Goal: Obtain resource: Download file/media

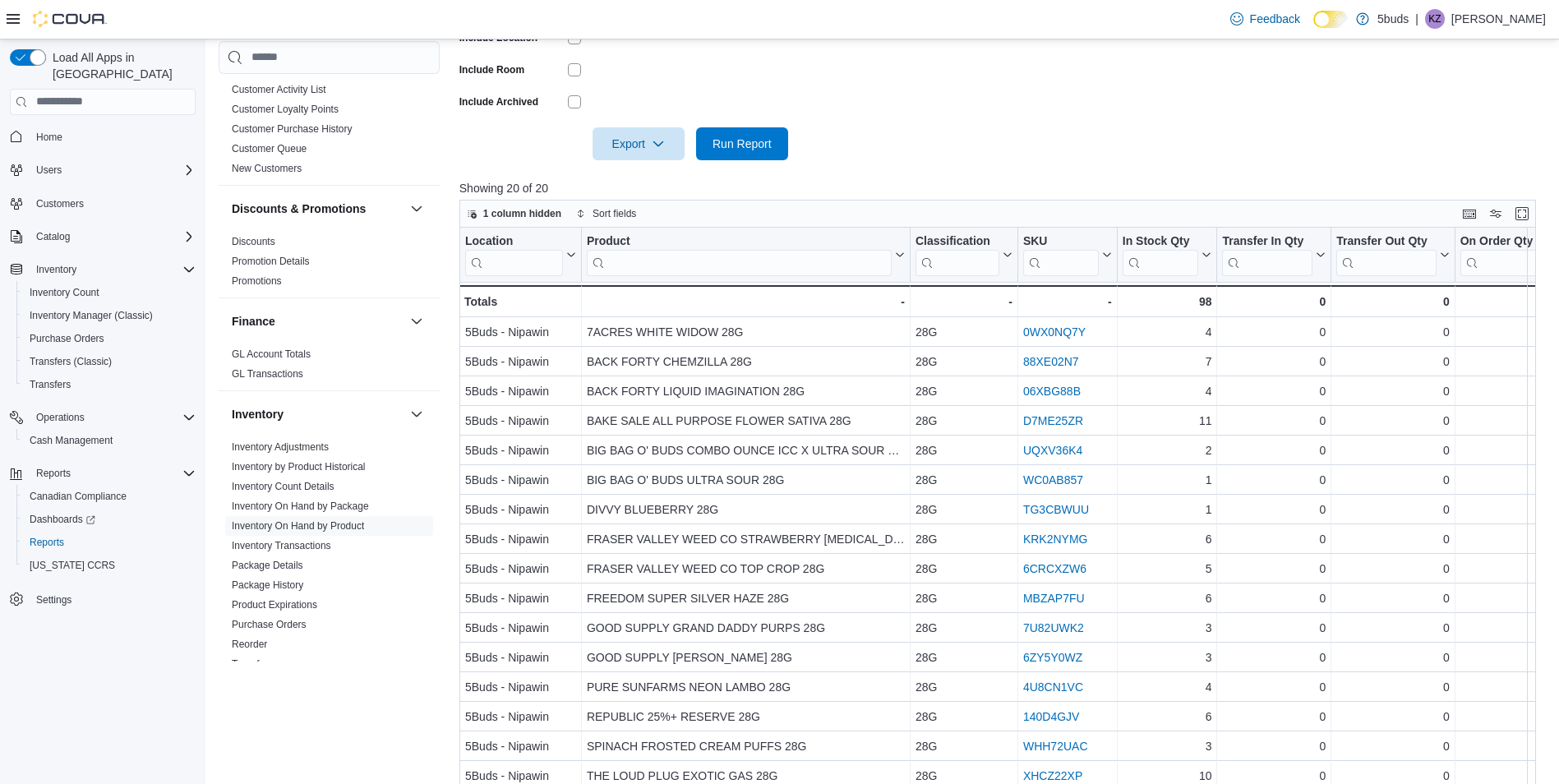
scroll to position [450, 0]
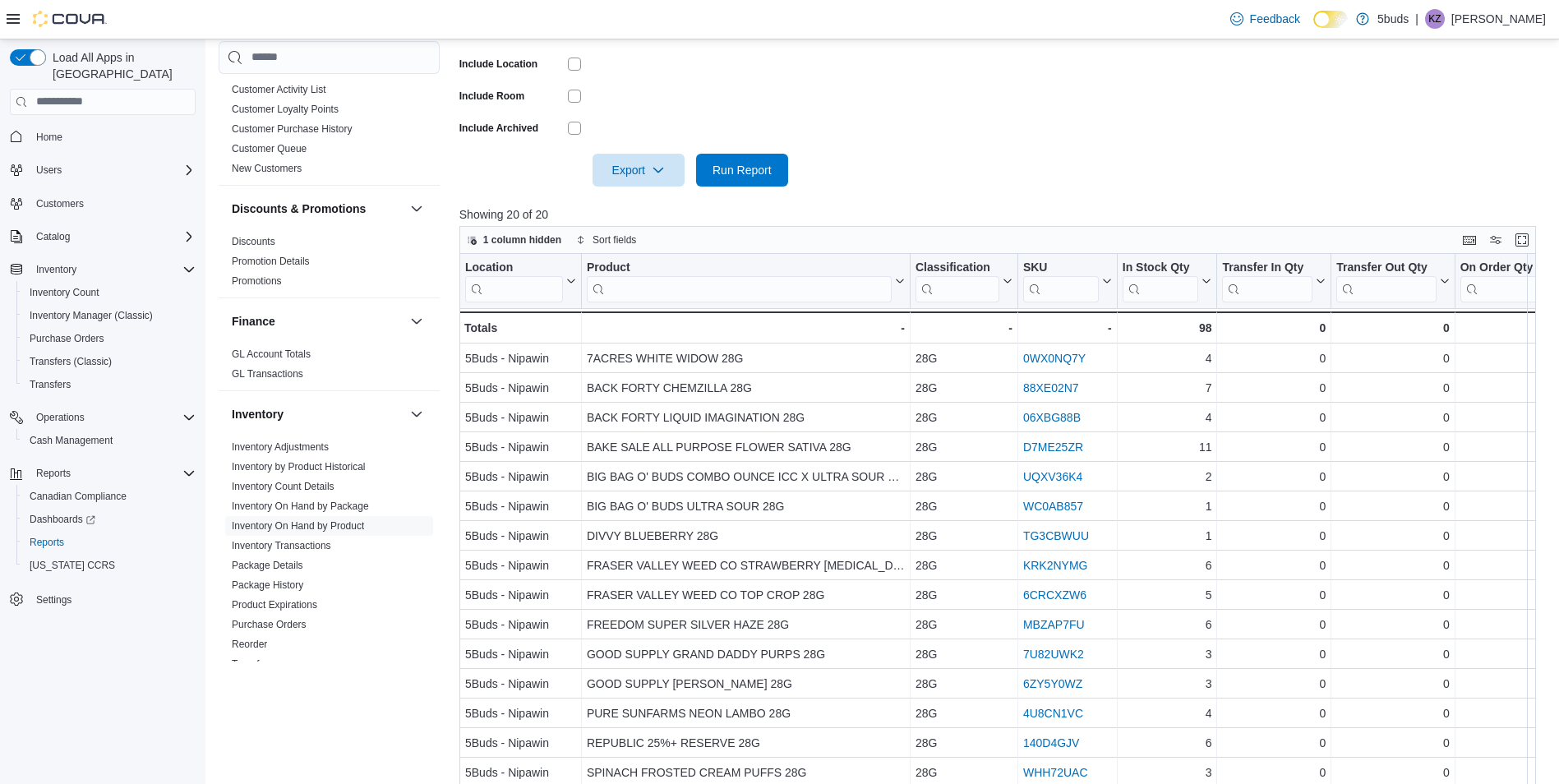
drag, startPoint x: 873, startPoint y: 82, endPoint x: 931, endPoint y: 92, distance: 58.9
click at [874, 82] on form "Locations 5Buds - Nipawin Classifications 28G Products All Products Brands All …" at bounding box center [1003, 14] width 1088 height 345
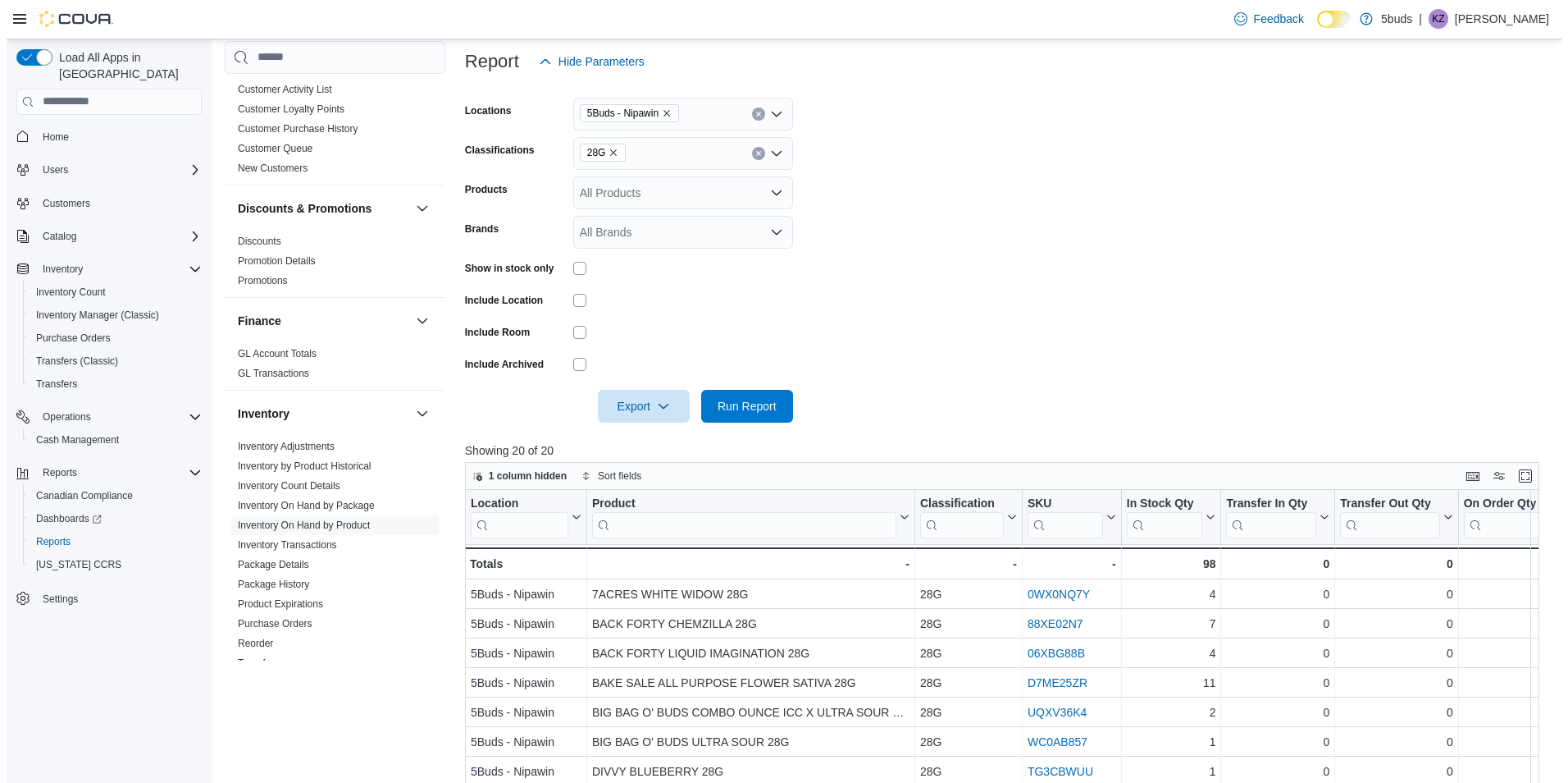
scroll to position [0, 0]
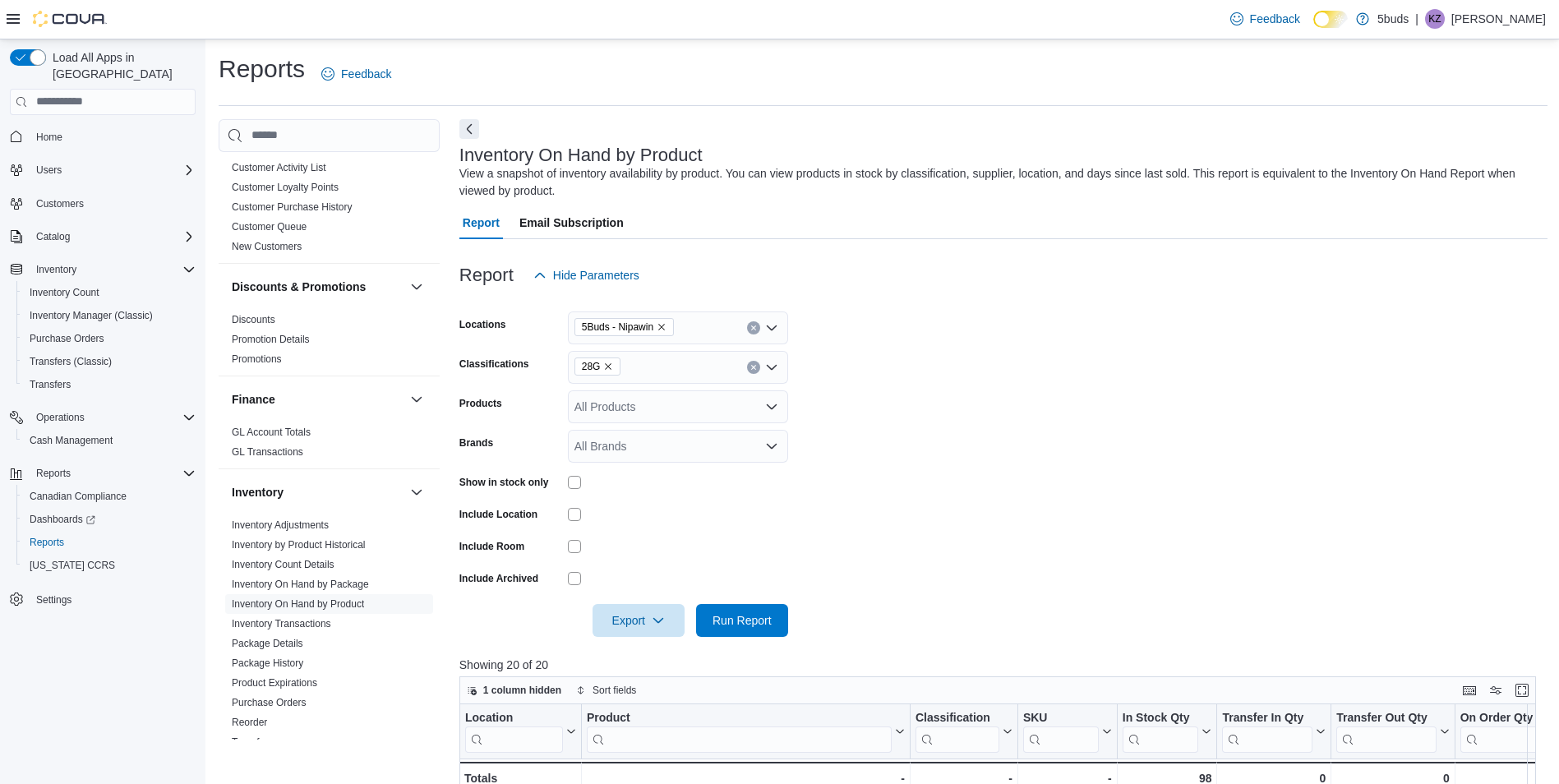
click at [73, 127] on span "Home" at bounding box center [113, 137] width 166 height 21
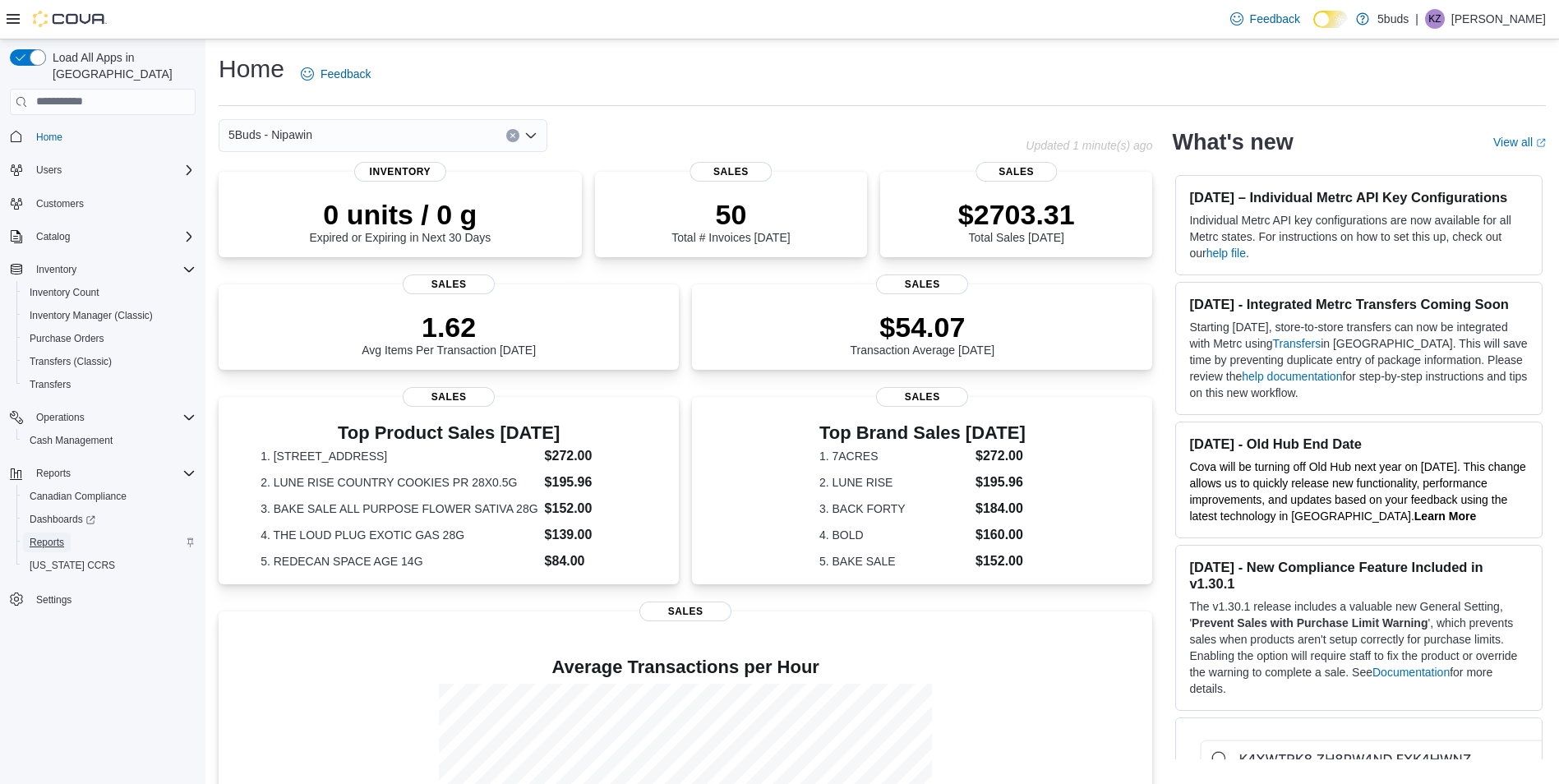
click at [51, 536] on span "Reports" at bounding box center [47, 542] width 34 height 13
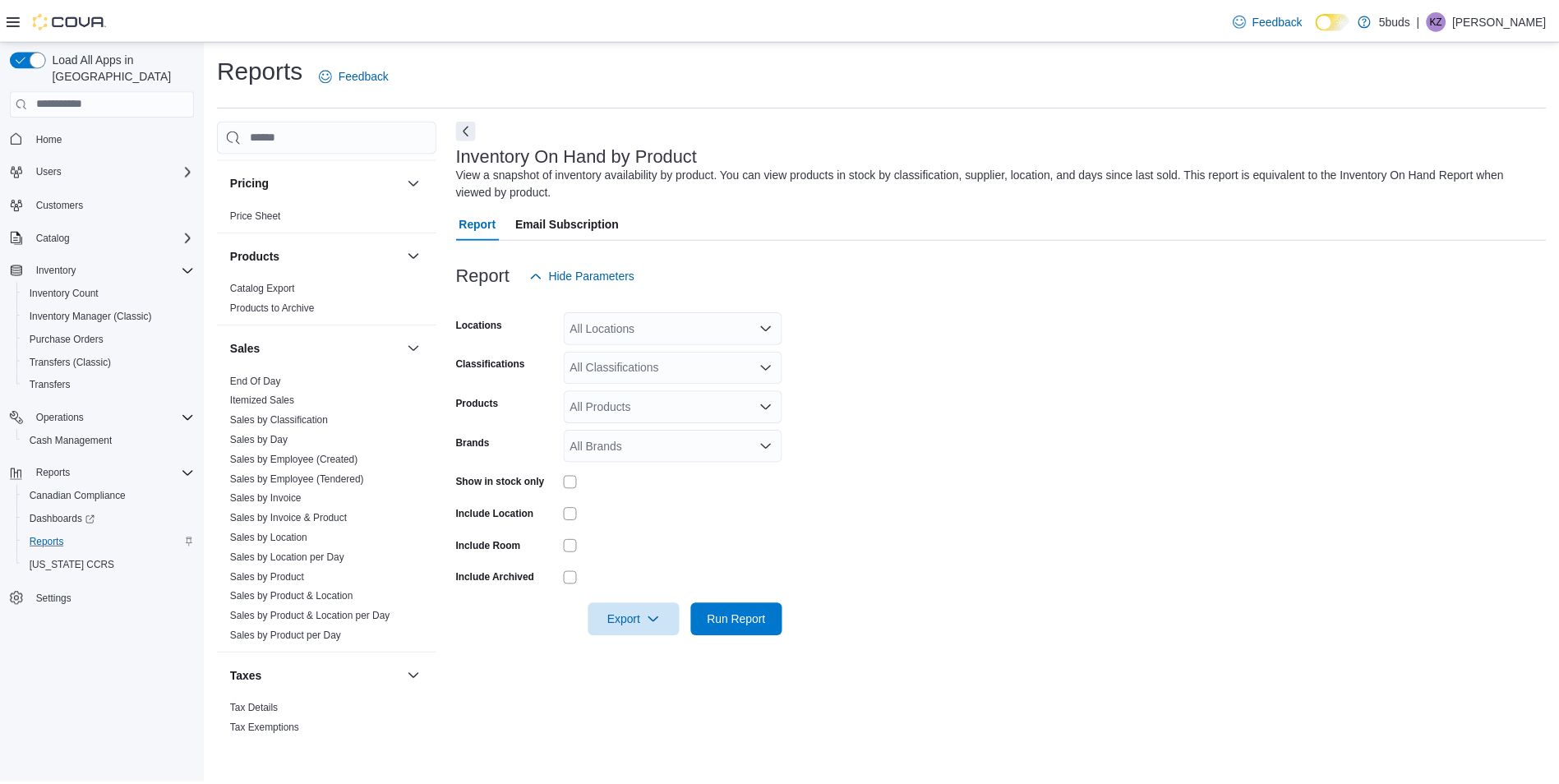
scroll to position [1187, 0]
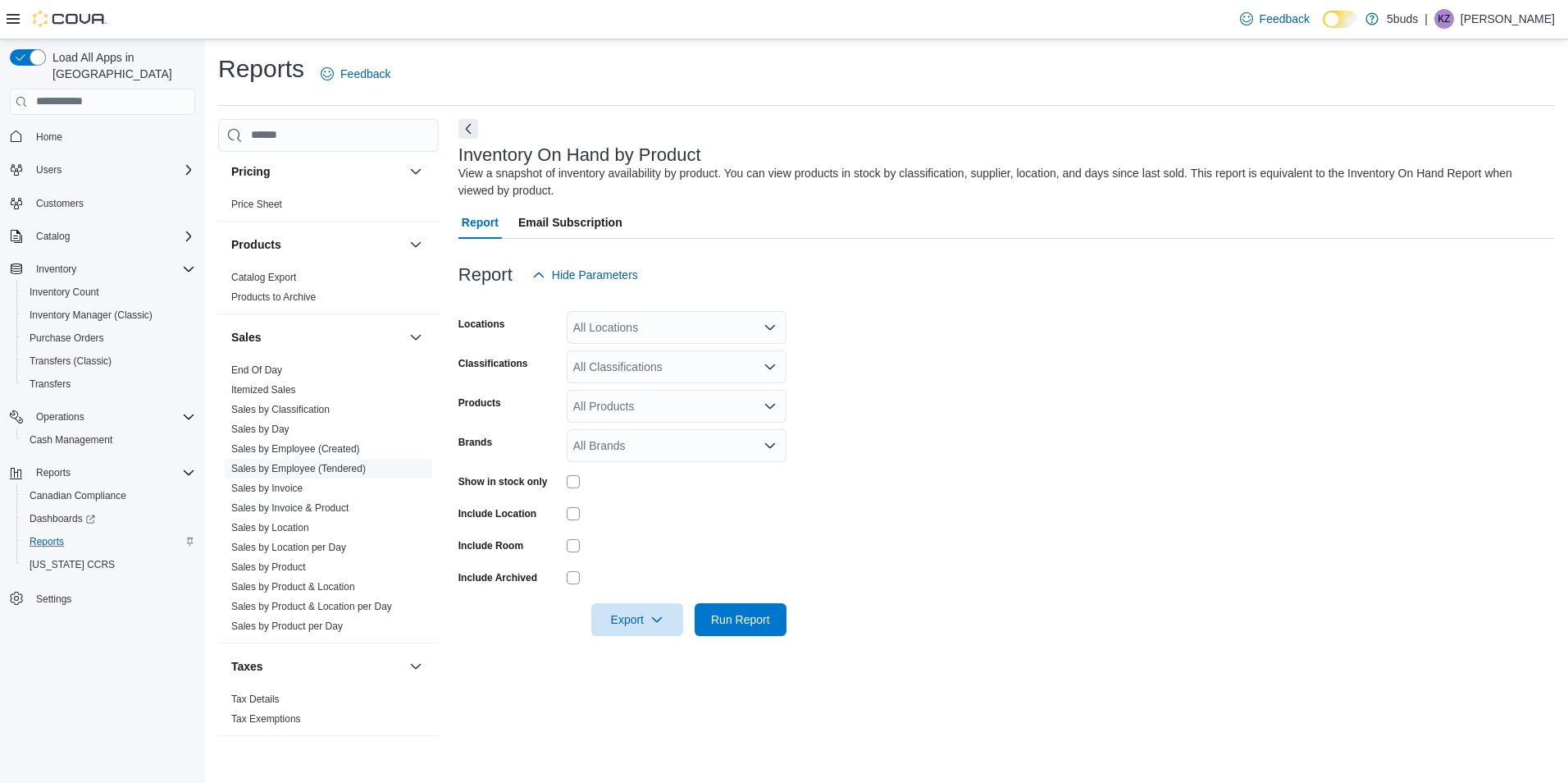
drag, startPoint x: 332, startPoint y: 459, endPoint x: 354, endPoint y: 450, distance: 23.8
click at [332, 462] on link "Sales by Employee (Tendered)" at bounding box center [298, 468] width 134 height 11
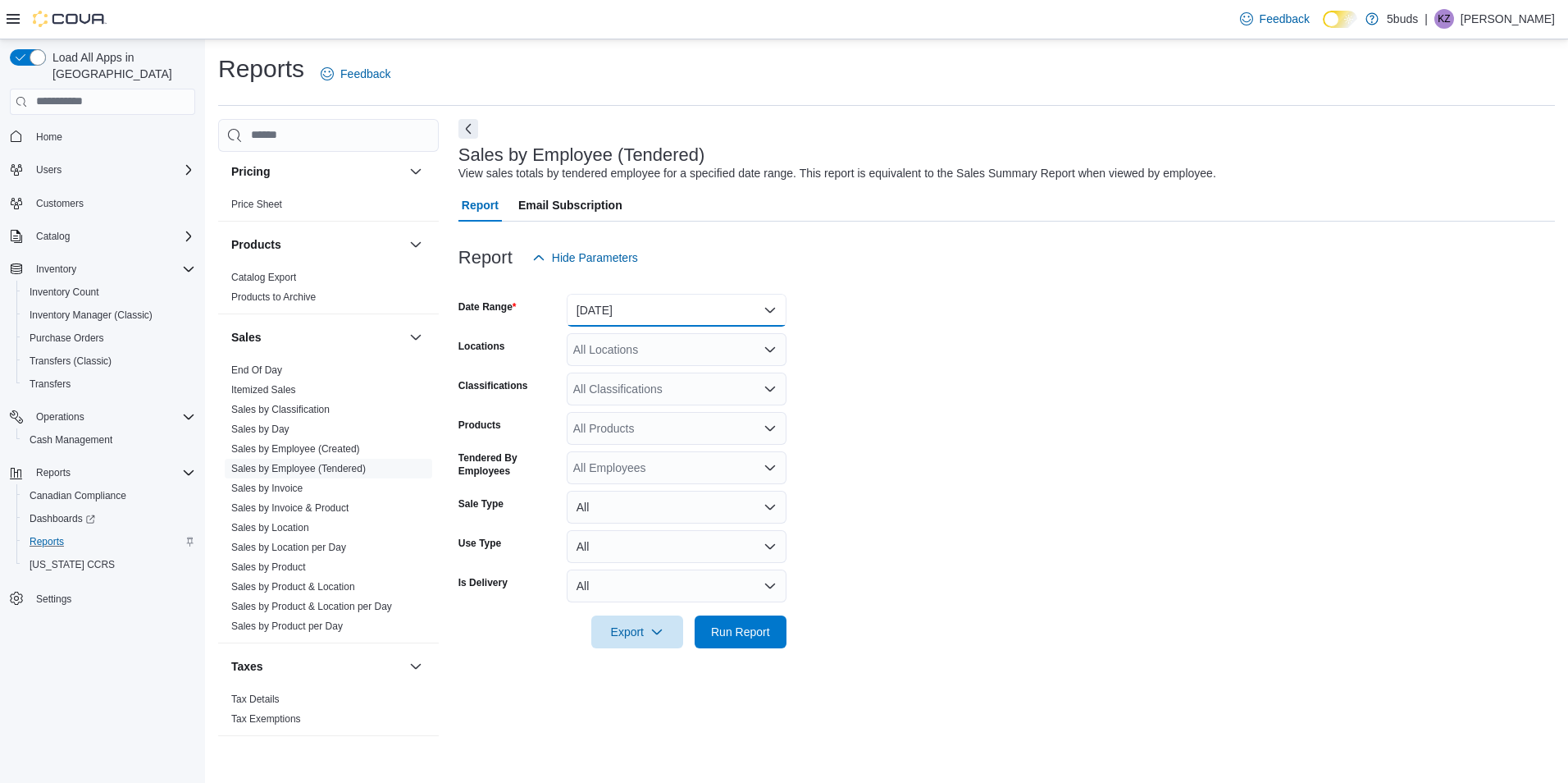
click at [658, 318] on button "[DATE]" at bounding box center [676, 310] width 220 height 32
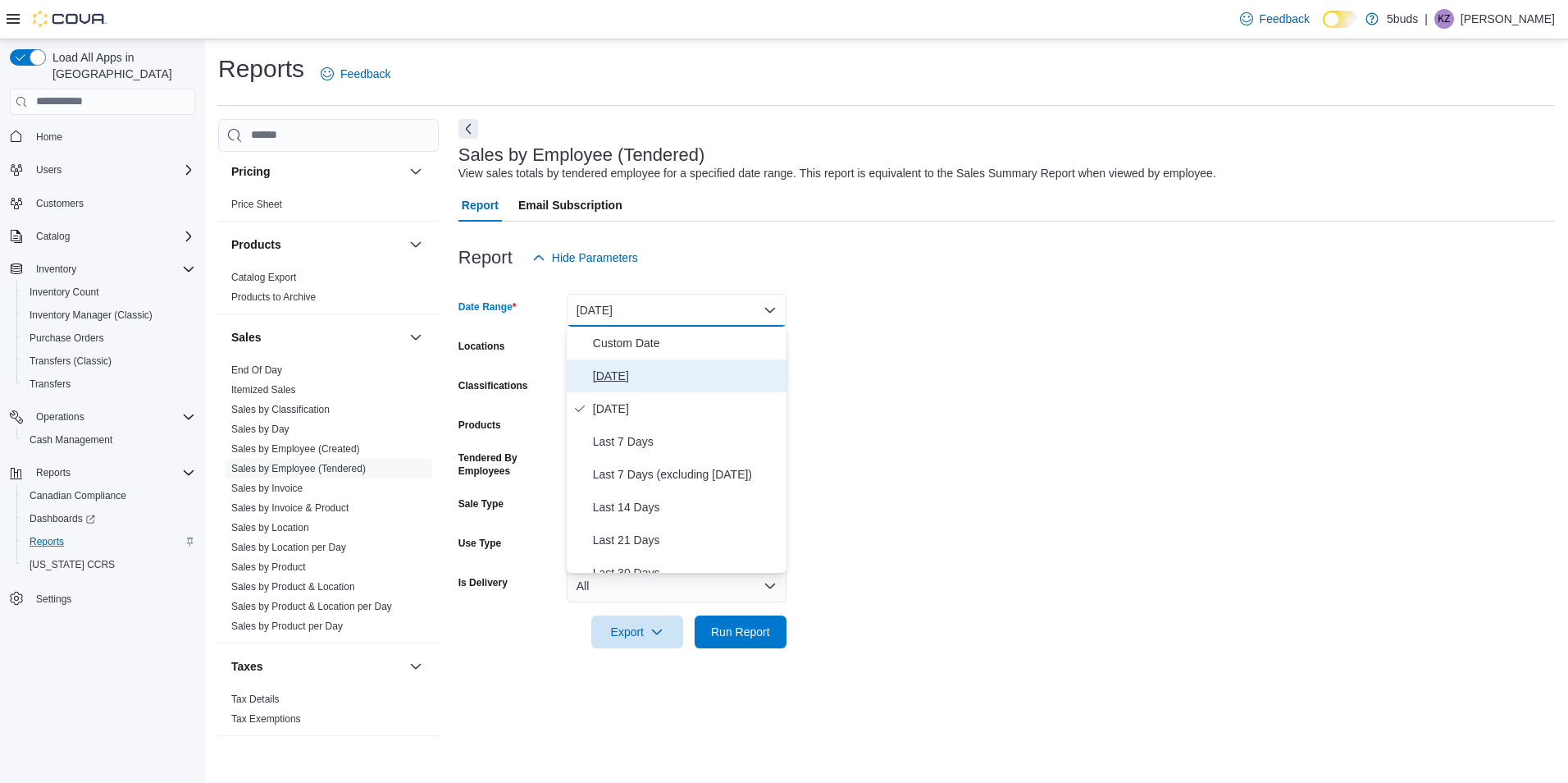
click at [643, 380] on span "[DATE]" at bounding box center [686, 375] width 187 height 20
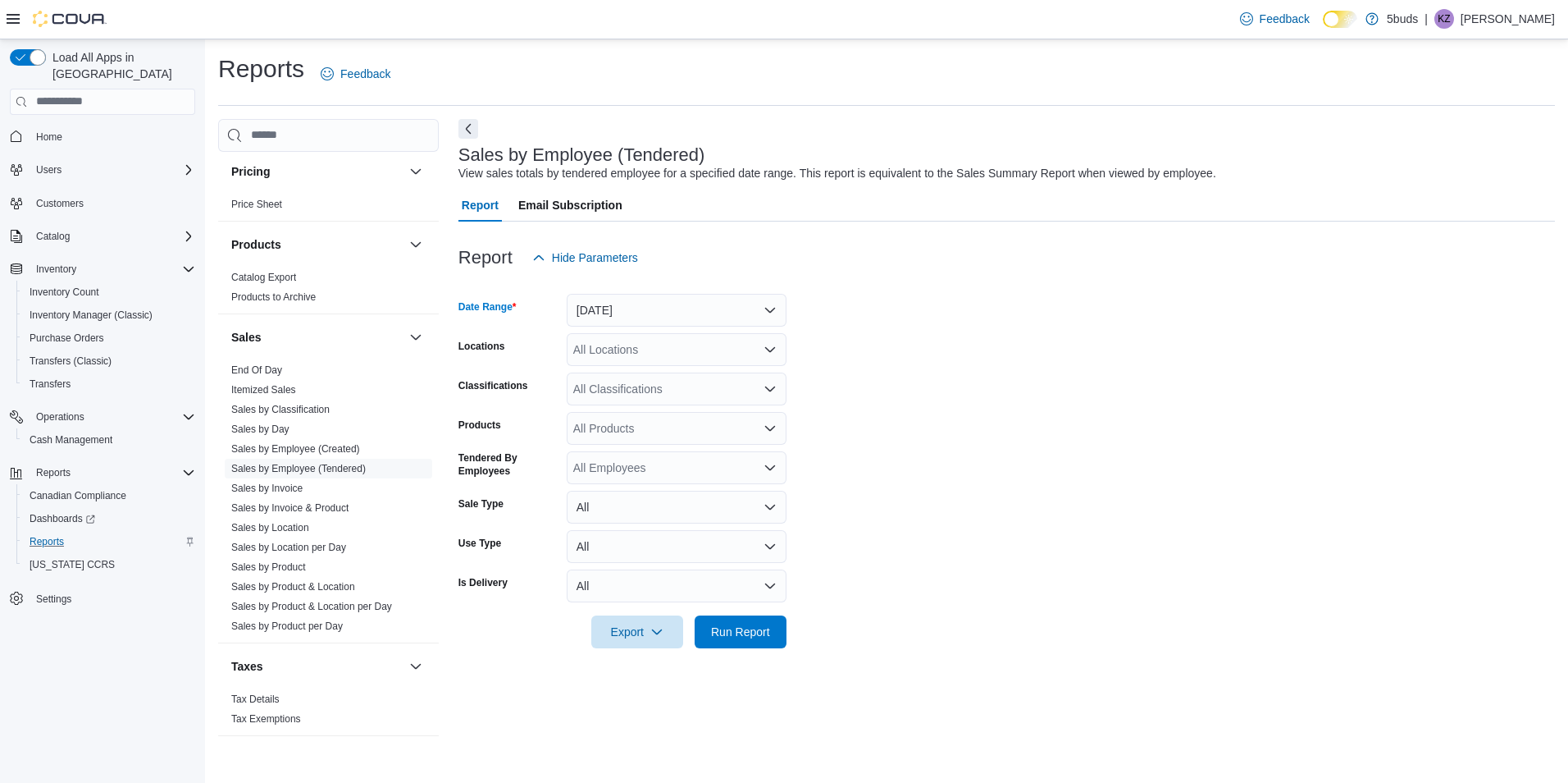
click at [667, 350] on div "All Locations" at bounding box center [676, 350] width 220 height 32
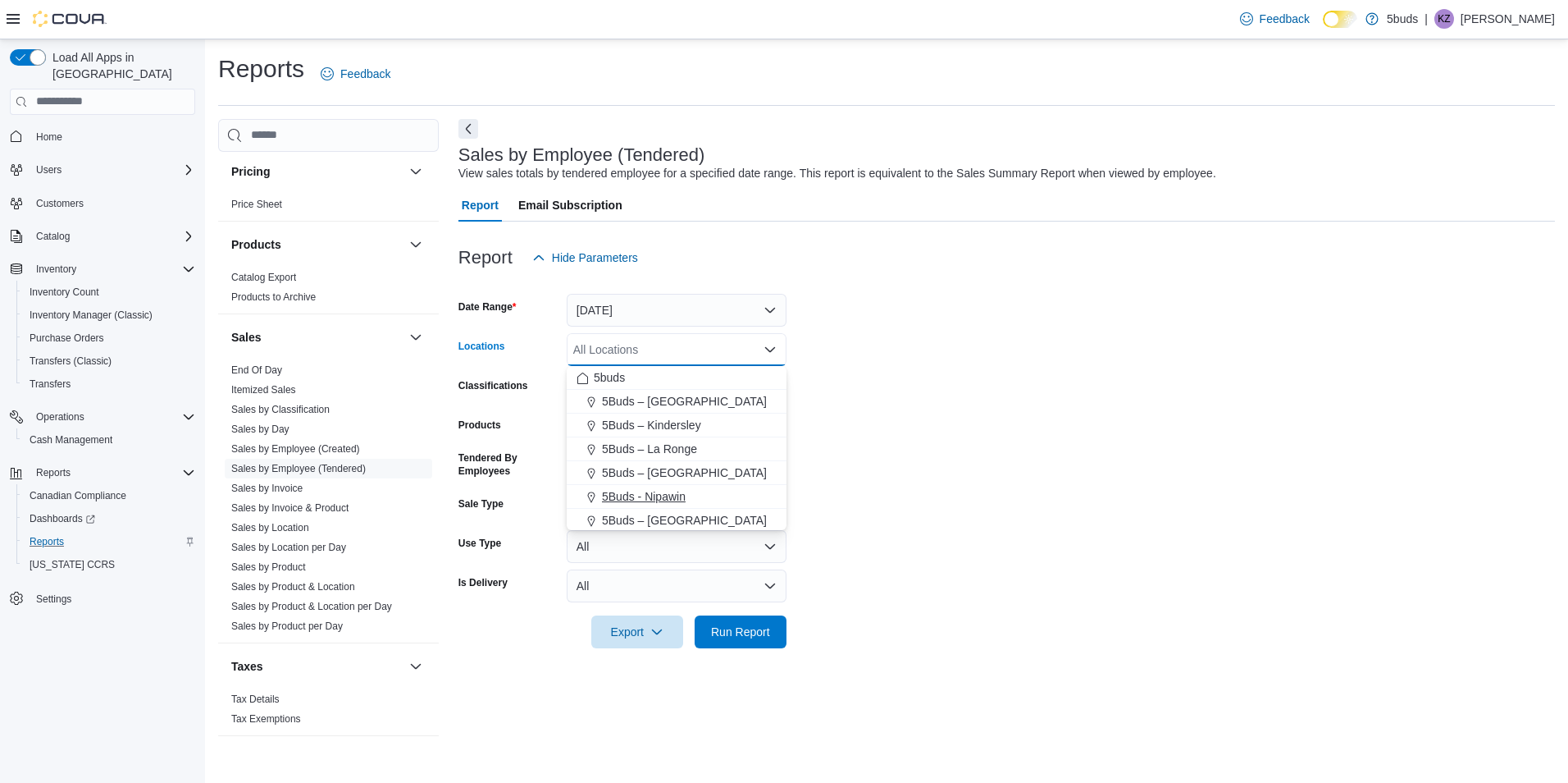
click at [667, 500] on span "5Buds - Nipawin" at bounding box center [644, 496] width 84 height 16
click at [1014, 409] on form "Date Range [DATE] Locations 5Buds - [GEOGRAPHIC_DATA] Combo box. Selected. 5Bud…" at bounding box center [1007, 462] width 1096 height 374
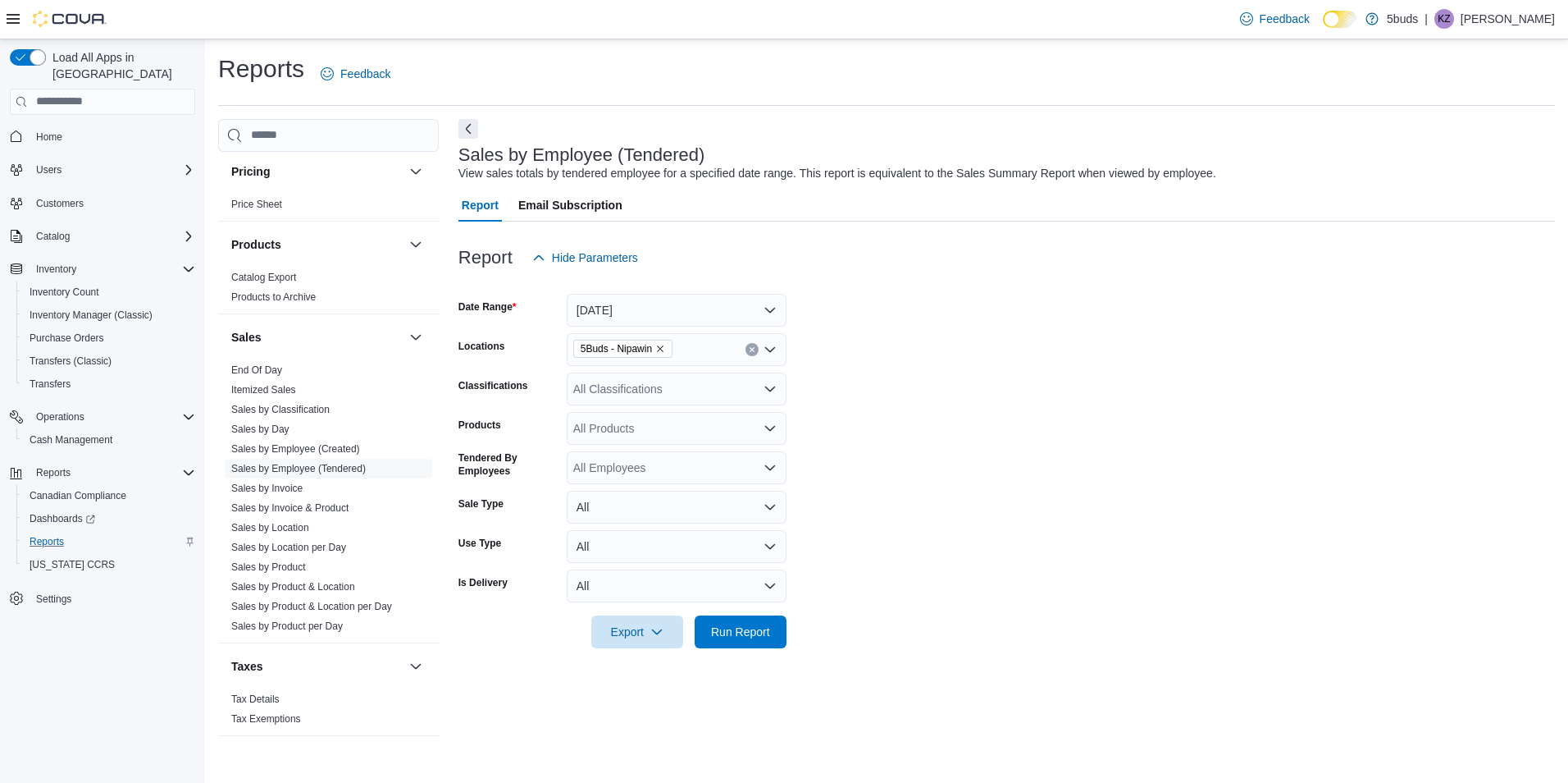
click at [764, 610] on div at bounding box center [1007, 609] width 1096 height 13
click at [762, 623] on span "Run Report" at bounding box center [740, 631] width 59 height 16
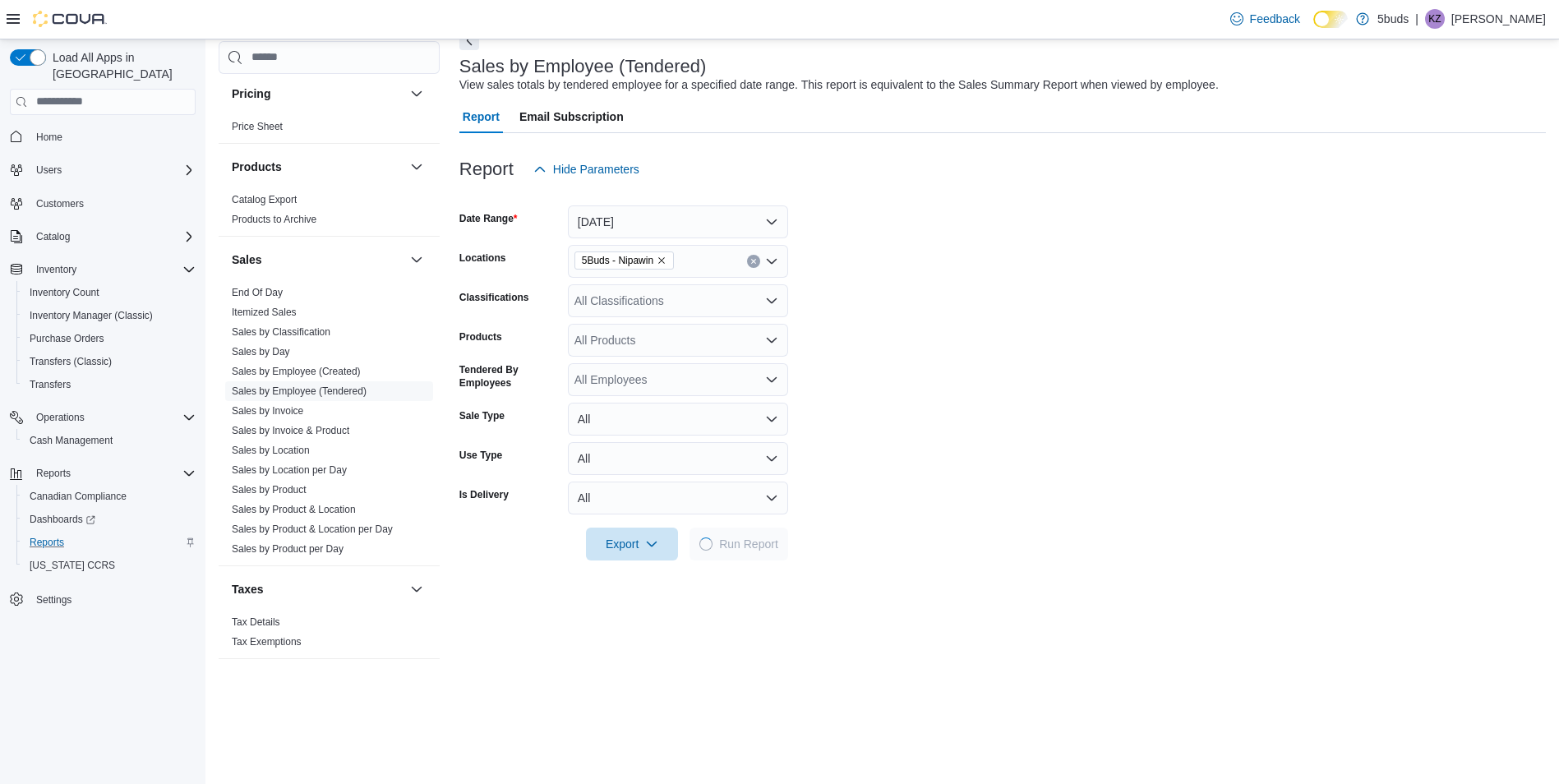
scroll to position [411, 0]
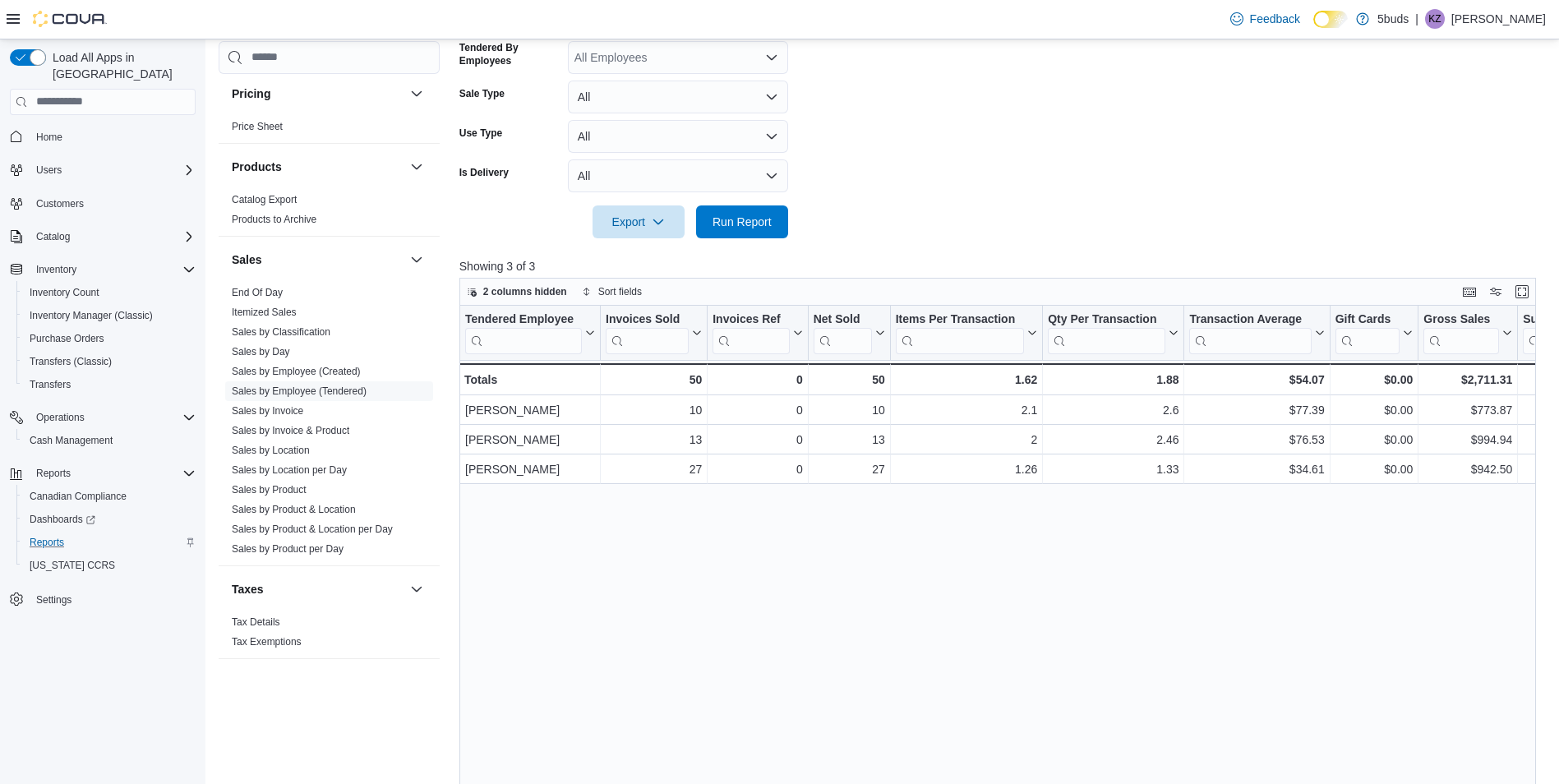
click at [70, 127] on span "Home" at bounding box center [113, 137] width 166 height 21
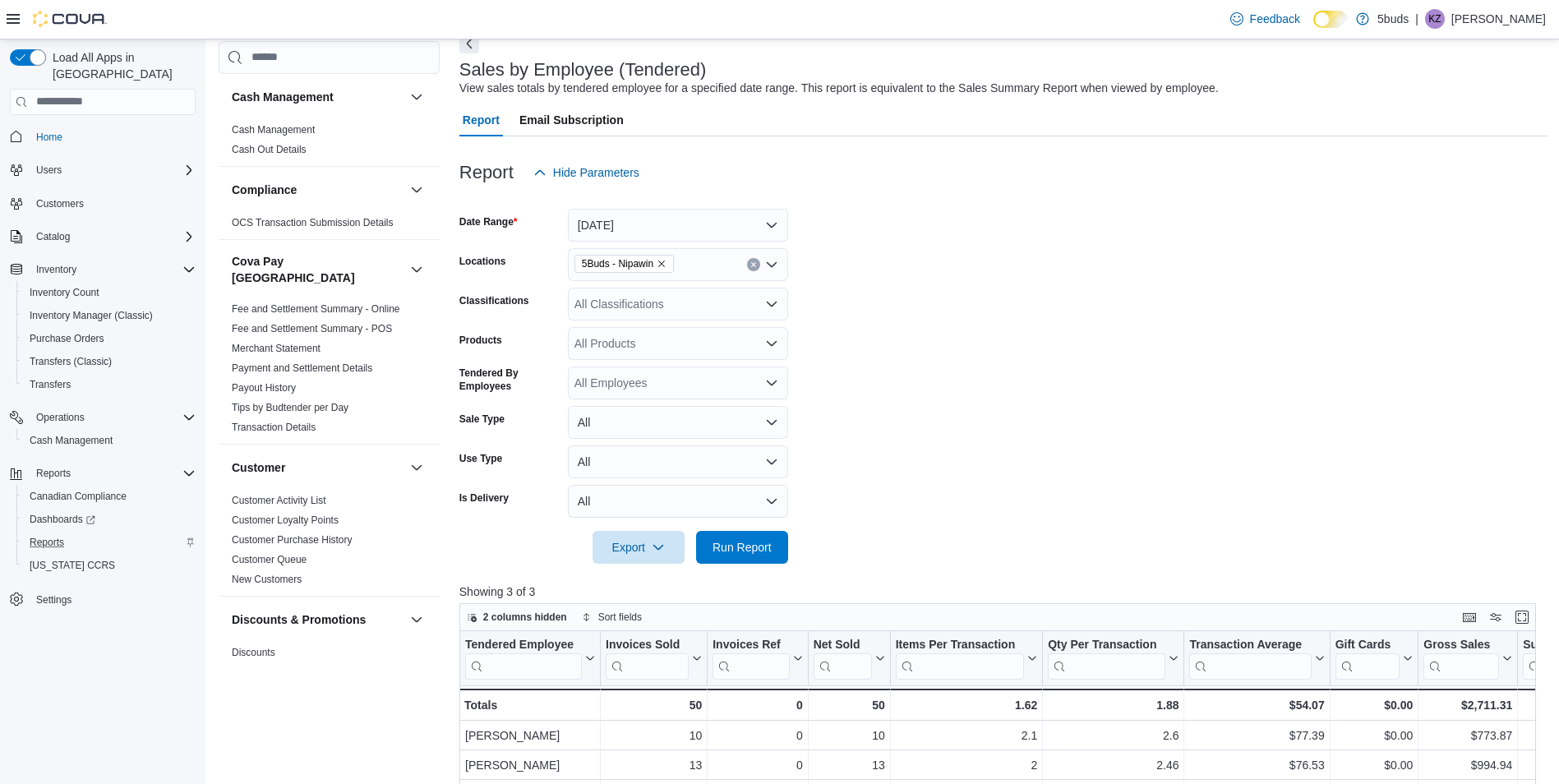
scroll to position [82, 0]
click at [44, 131] on span "Home" at bounding box center [49, 137] width 27 height 13
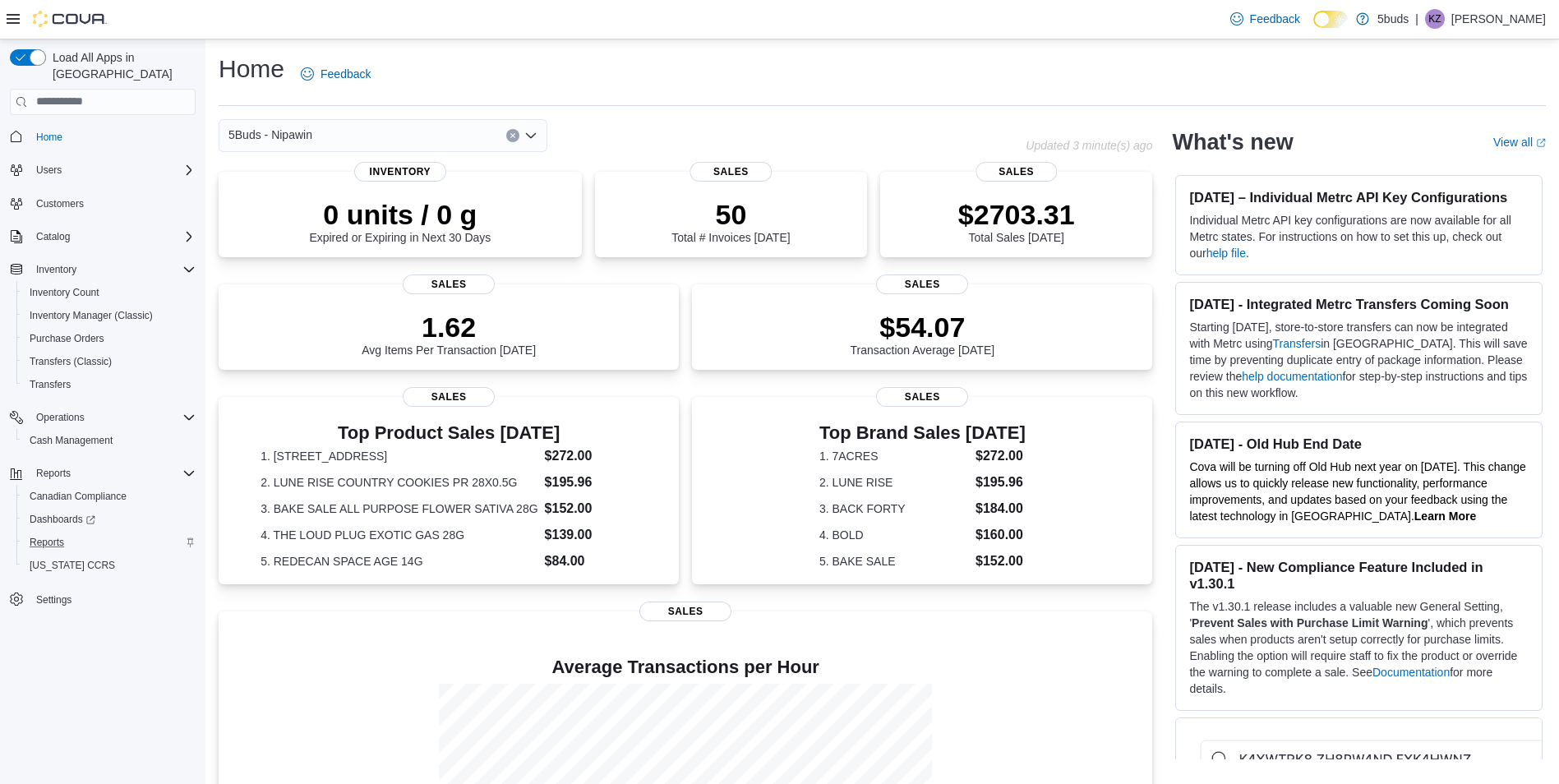
click at [73, 532] on div "Reports" at bounding box center [110, 542] width 173 height 20
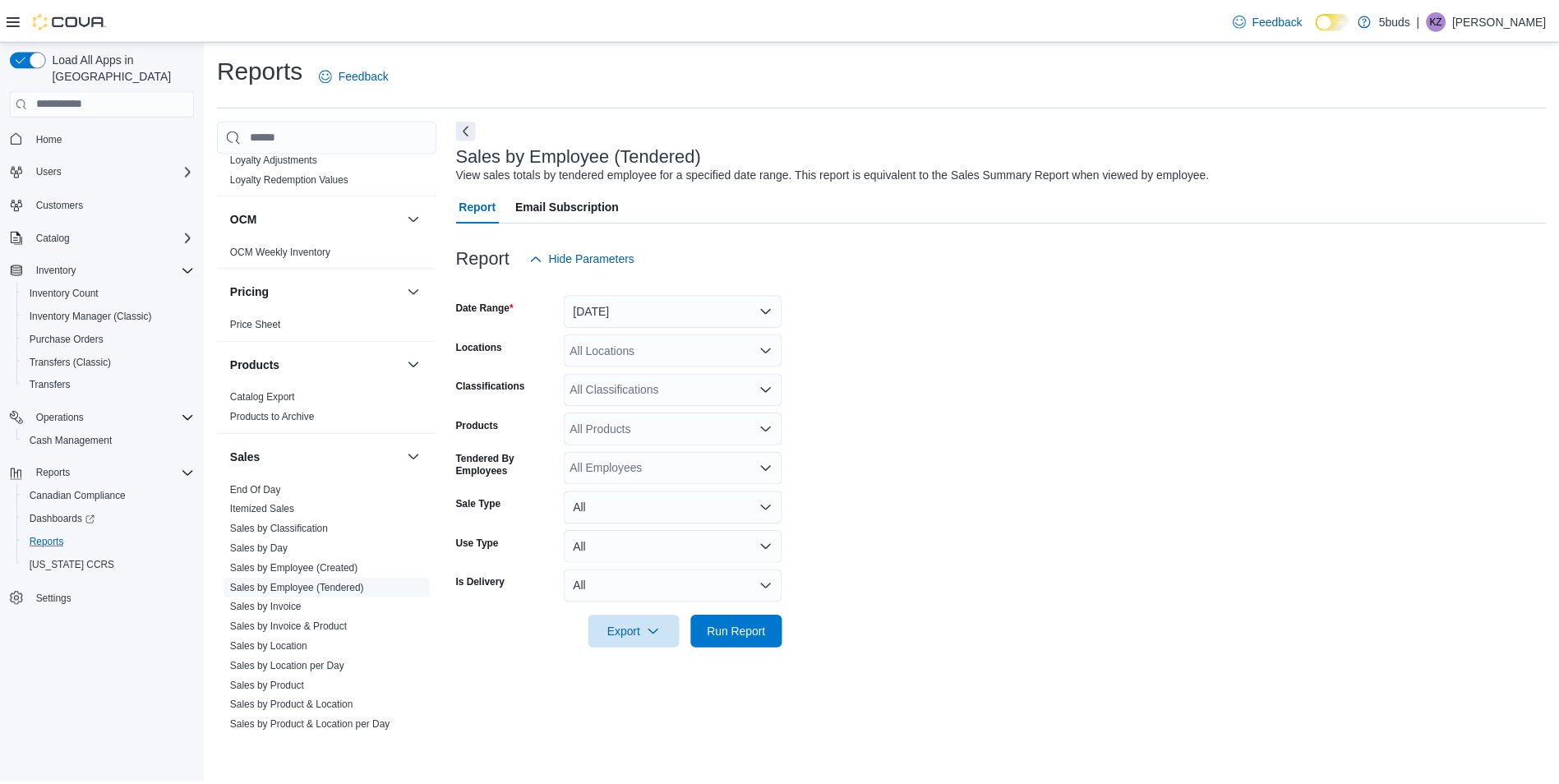
scroll to position [1150, 0]
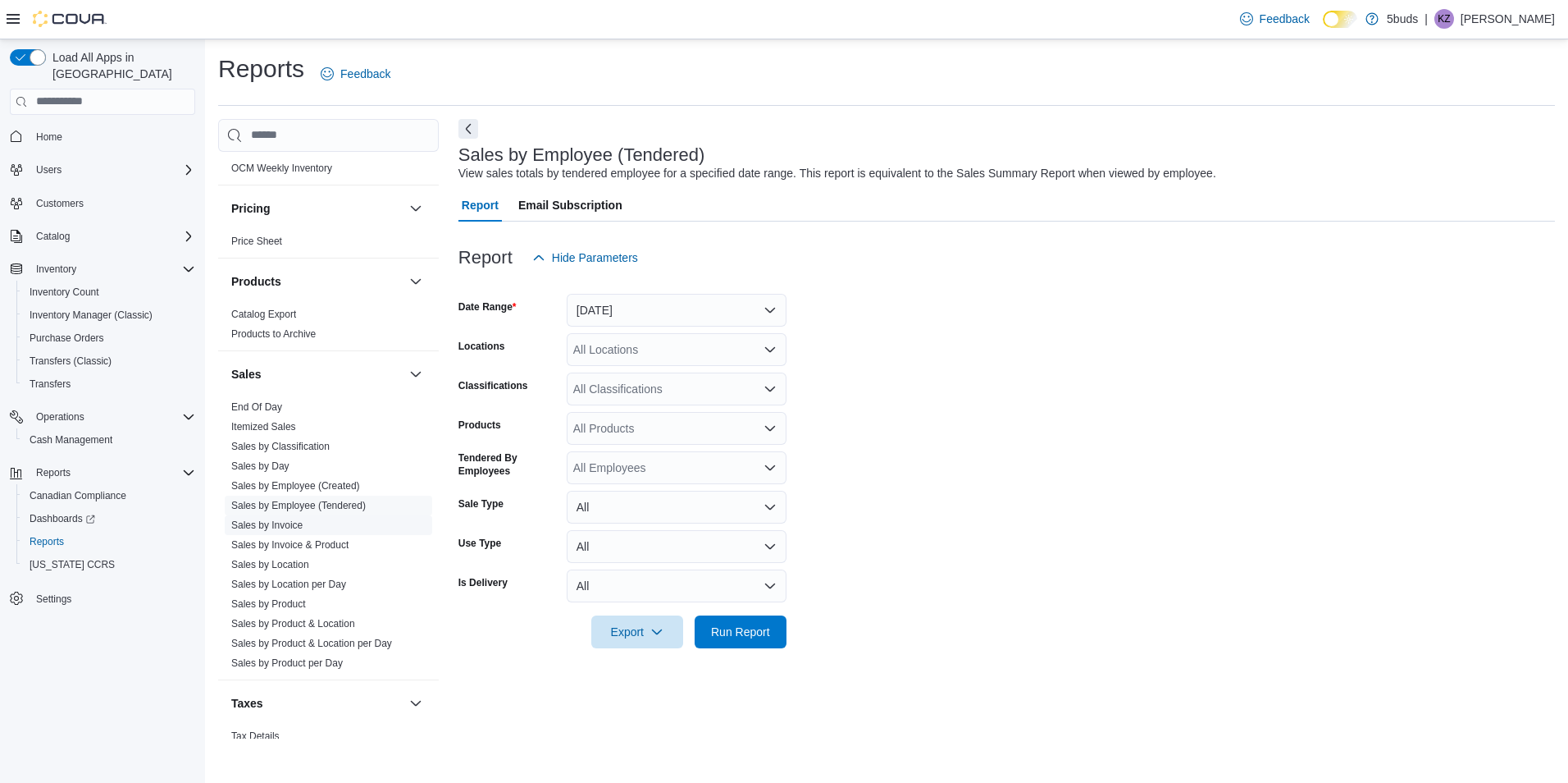
click at [313, 515] on span "Sales by Invoice" at bounding box center [328, 525] width 208 height 20
click at [286, 519] on span "Sales by Invoice" at bounding box center [328, 525] width 208 height 20
click at [279, 520] on link "Sales by Invoice" at bounding box center [267, 525] width 72 height 11
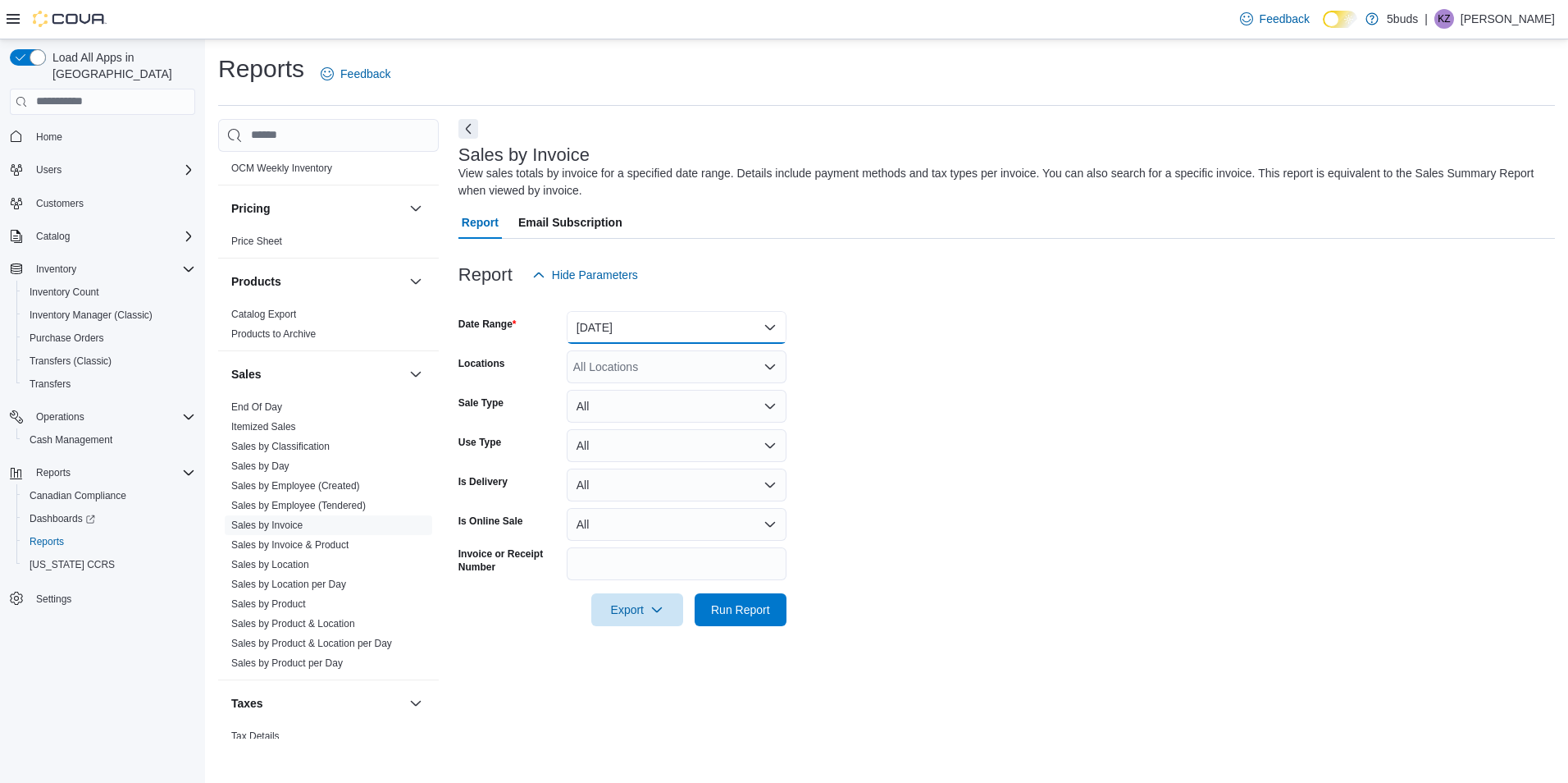
click at [650, 321] on button "[DATE]" at bounding box center [676, 327] width 220 height 32
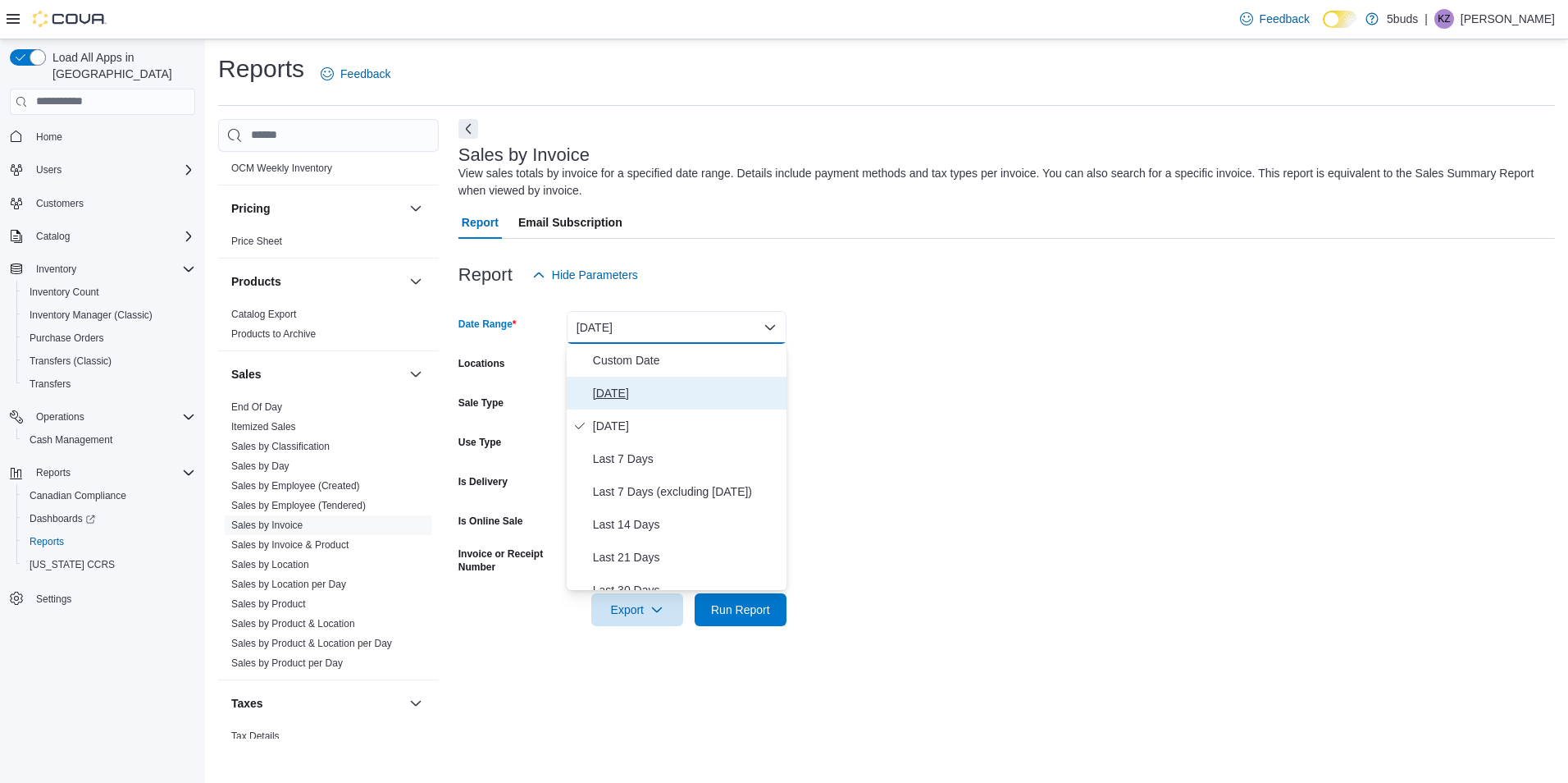
click at [625, 386] on span "[DATE]" at bounding box center [686, 392] width 187 height 20
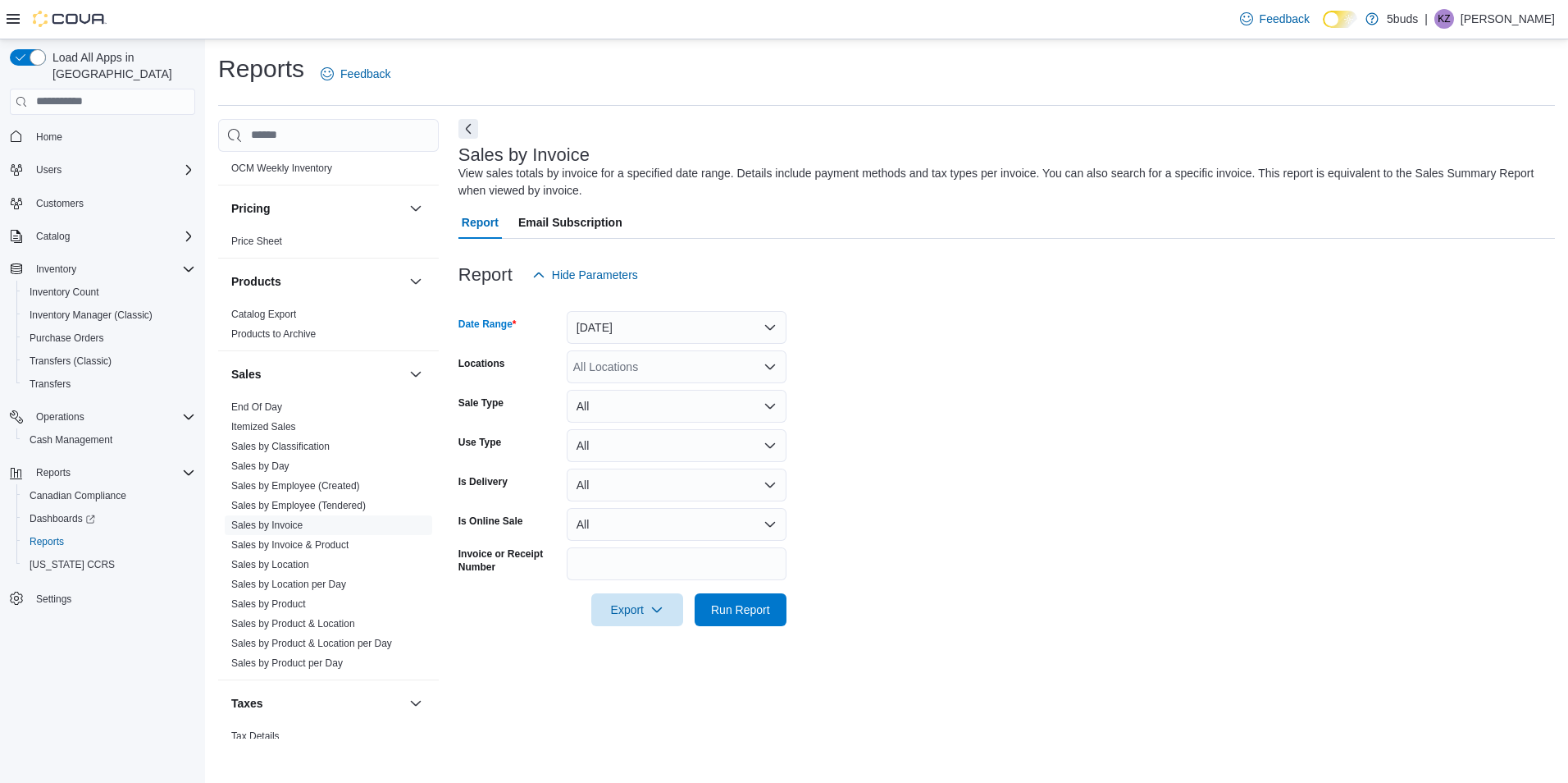
click at [612, 362] on div "All Locations" at bounding box center [676, 367] width 220 height 32
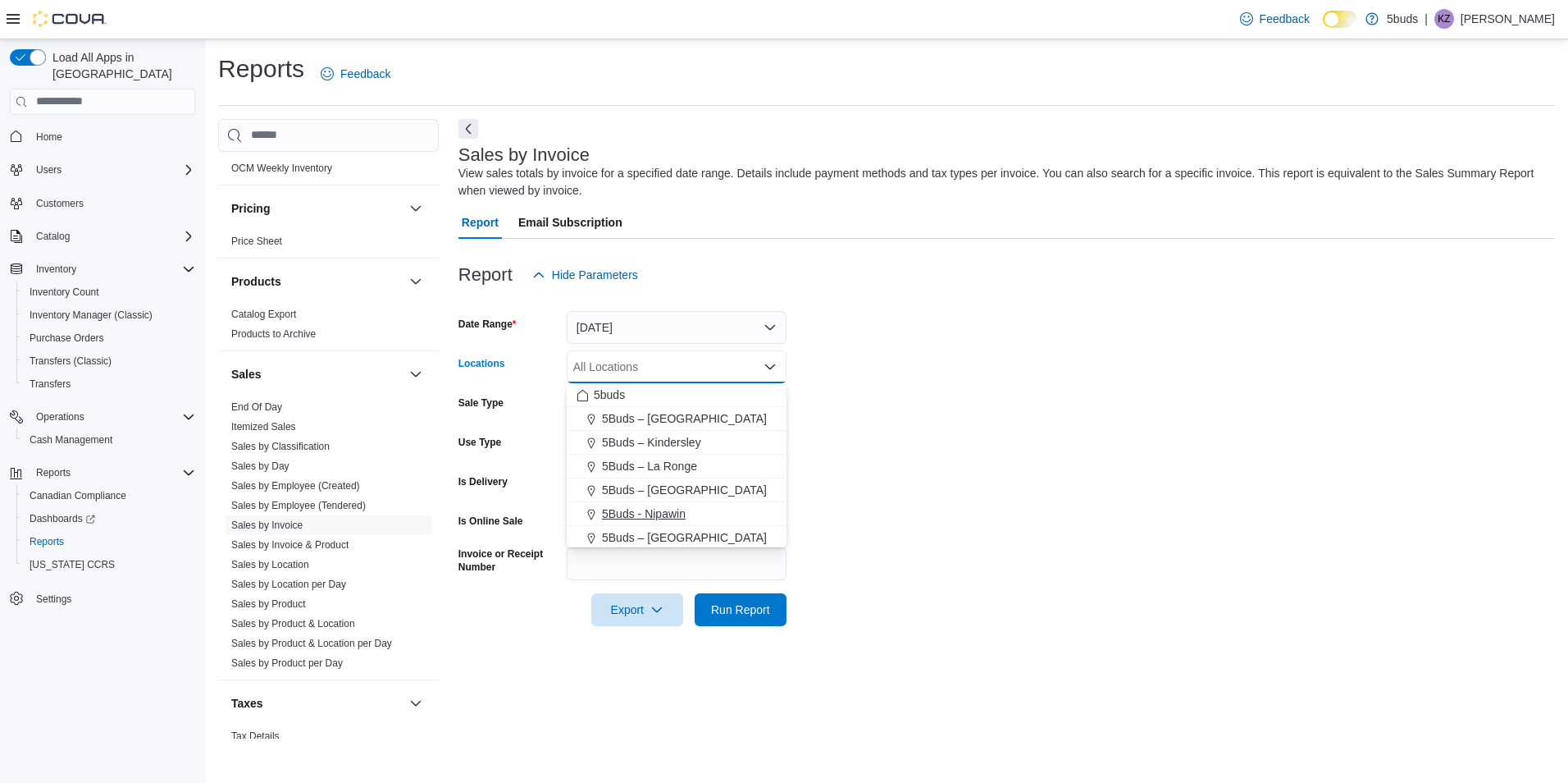
click at [650, 509] on span "5Buds - Nipawin" at bounding box center [644, 513] width 84 height 16
click at [737, 601] on span "Run Report" at bounding box center [741, 609] width 72 height 32
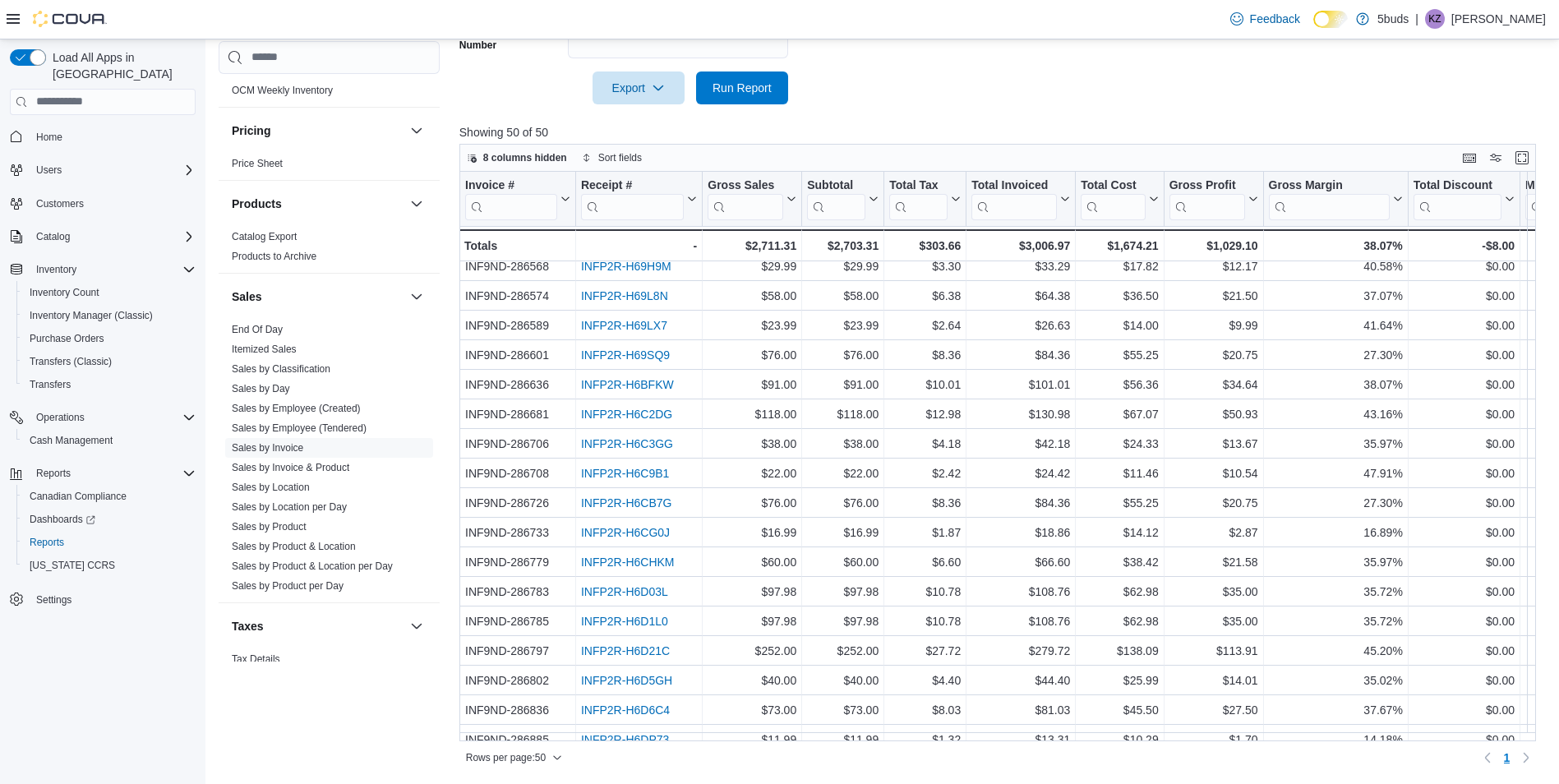
scroll to position [1007, 0]
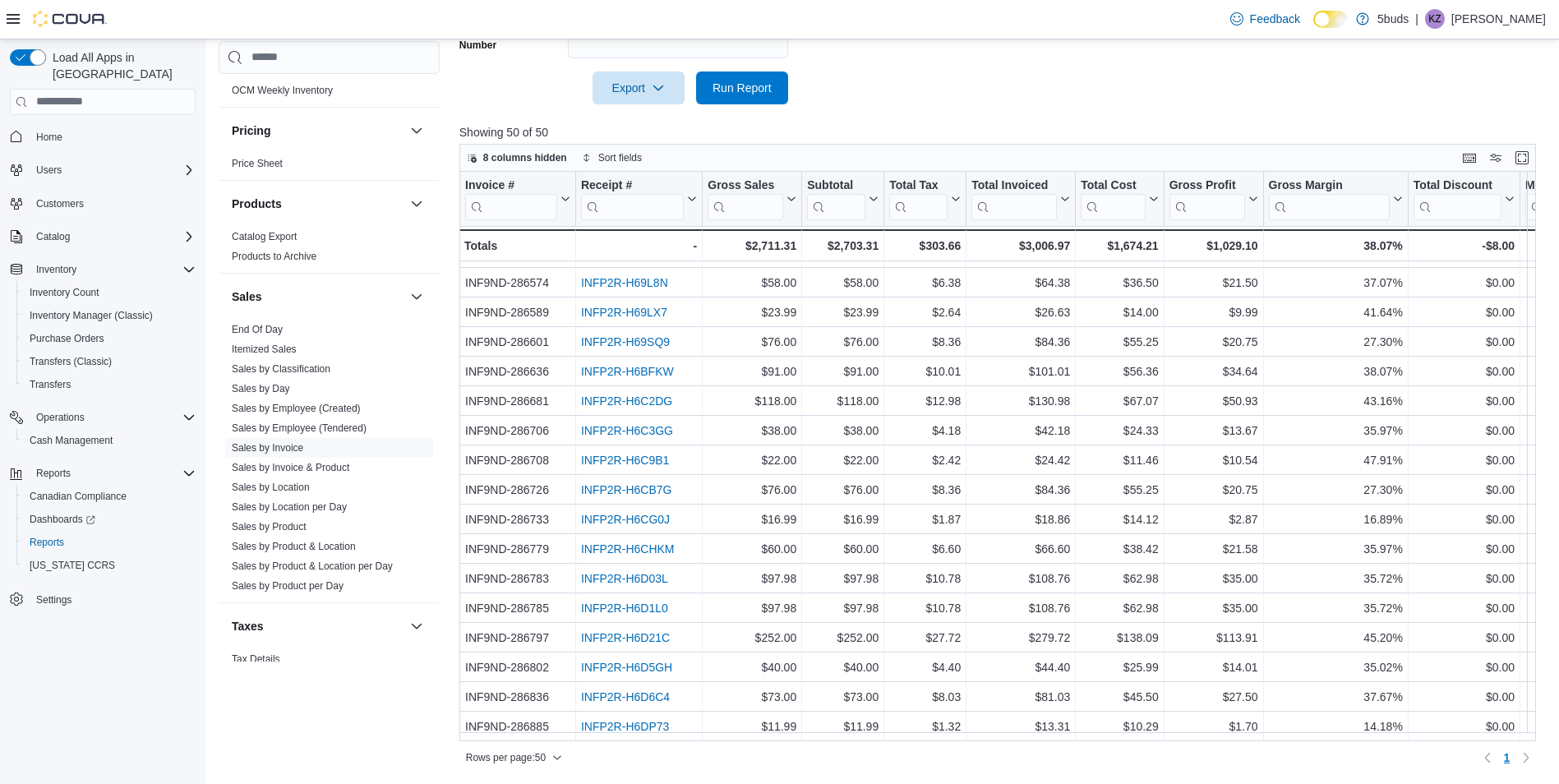
click at [78, 132] on button "Home" at bounding box center [103, 137] width 199 height 24
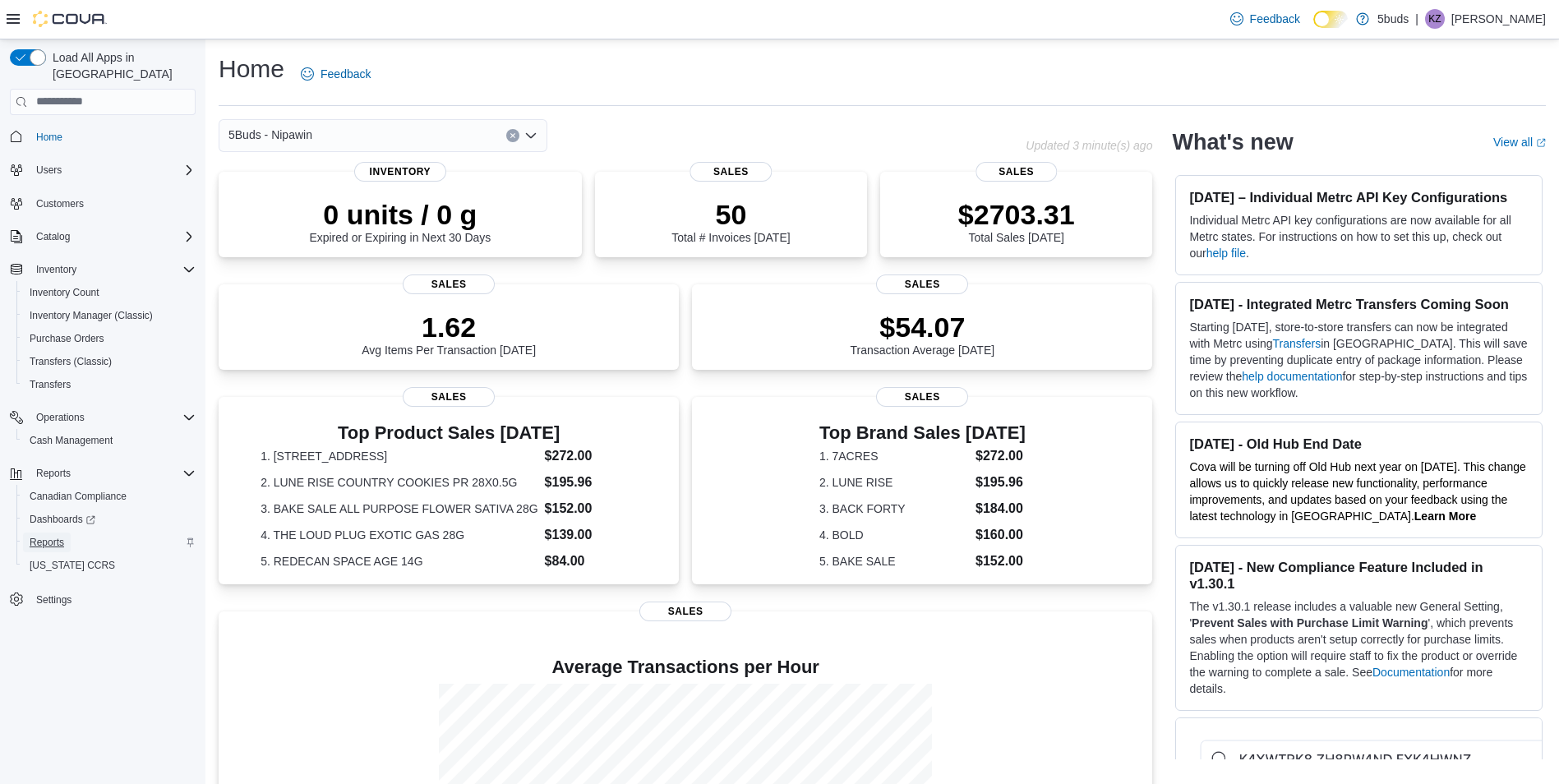
click at [52, 536] on span "Reports" at bounding box center [47, 542] width 34 height 13
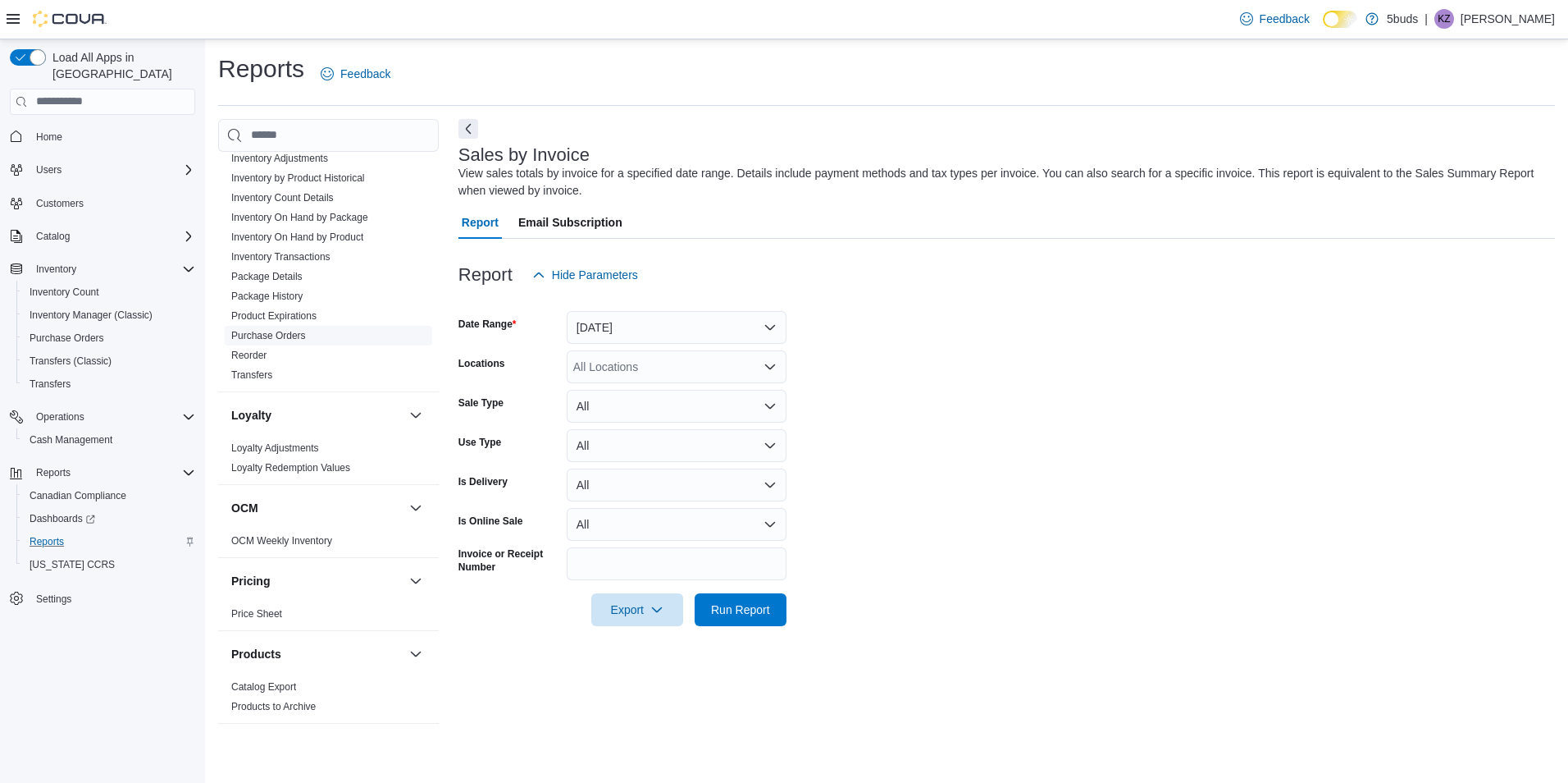
scroll to position [775, 0]
click at [338, 233] on link "Inventory On Hand by Product" at bounding box center [297, 238] width 132 height 11
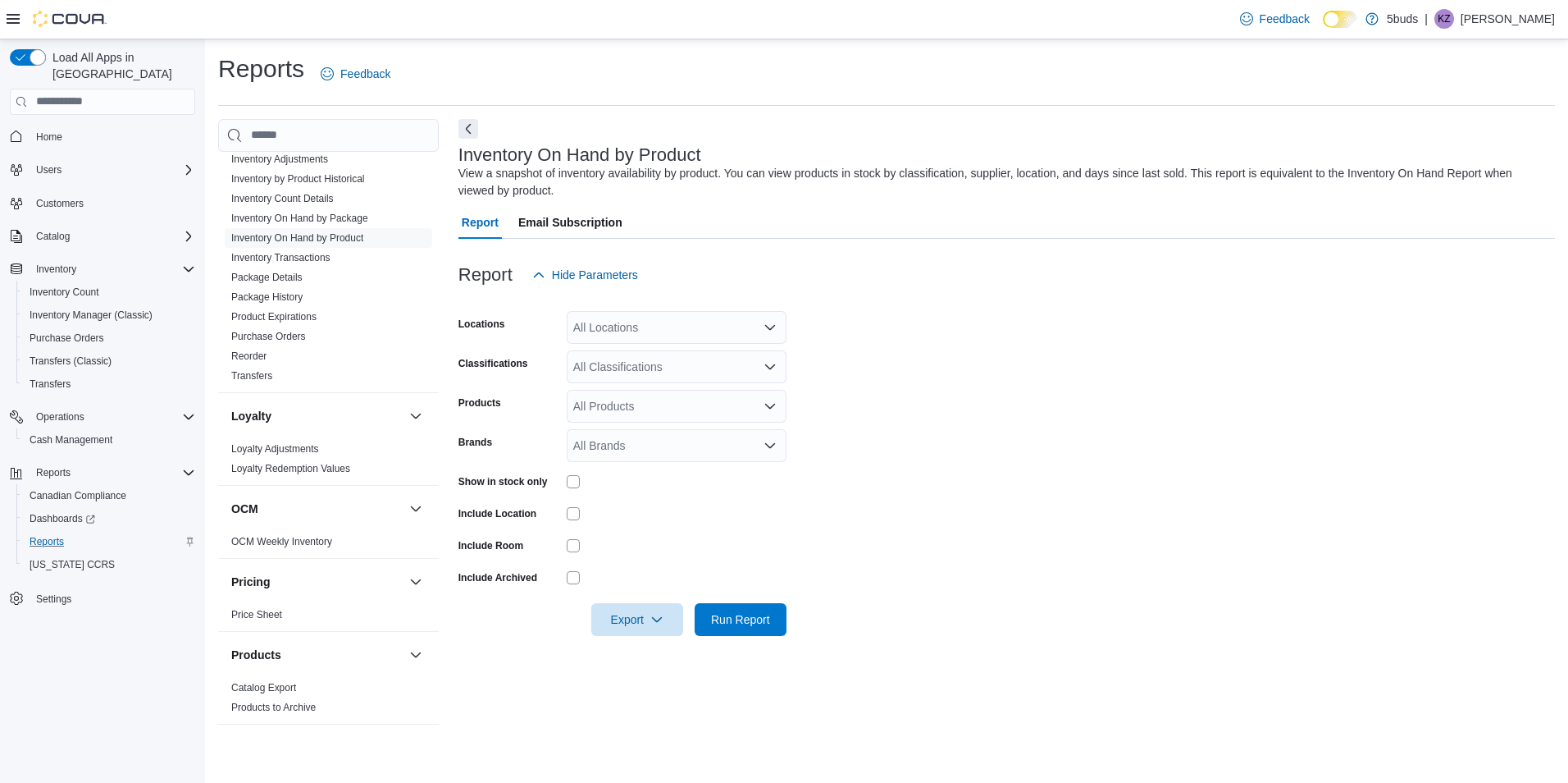
click at [659, 326] on div "All Locations" at bounding box center [676, 327] width 220 height 32
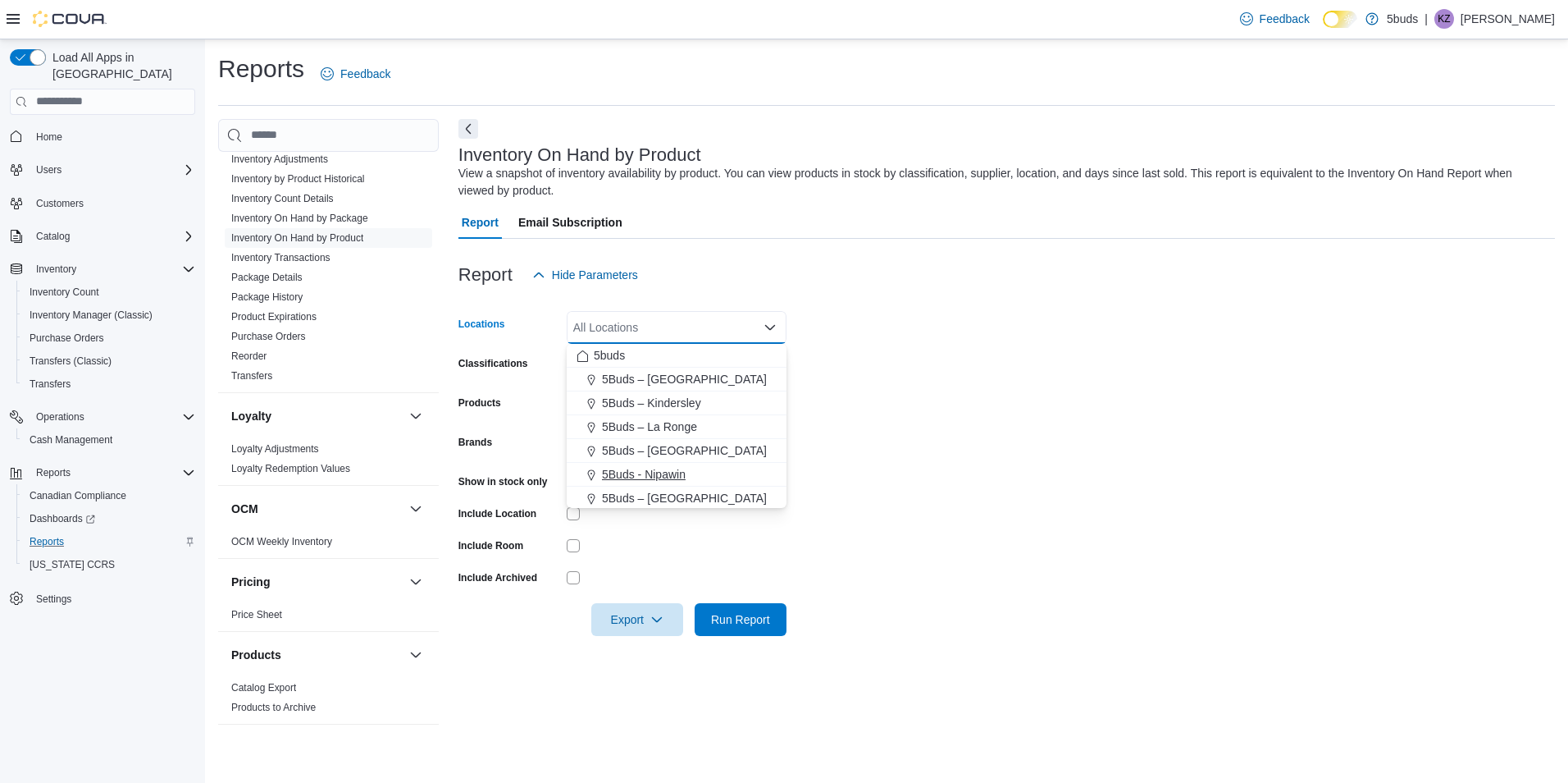
click at [633, 474] on span "5Buds - Nipawin" at bounding box center [644, 474] width 84 height 16
drag, startPoint x: 1133, startPoint y: 400, endPoint x: 1101, endPoint y: 398, distance: 32.1
click at [1101, 398] on form "Locations 5Buds - [GEOGRAPHIC_DATA] Combo box. Selected. 5Buds - [GEOGRAPHIC_DA…" at bounding box center [1007, 463] width 1096 height 344
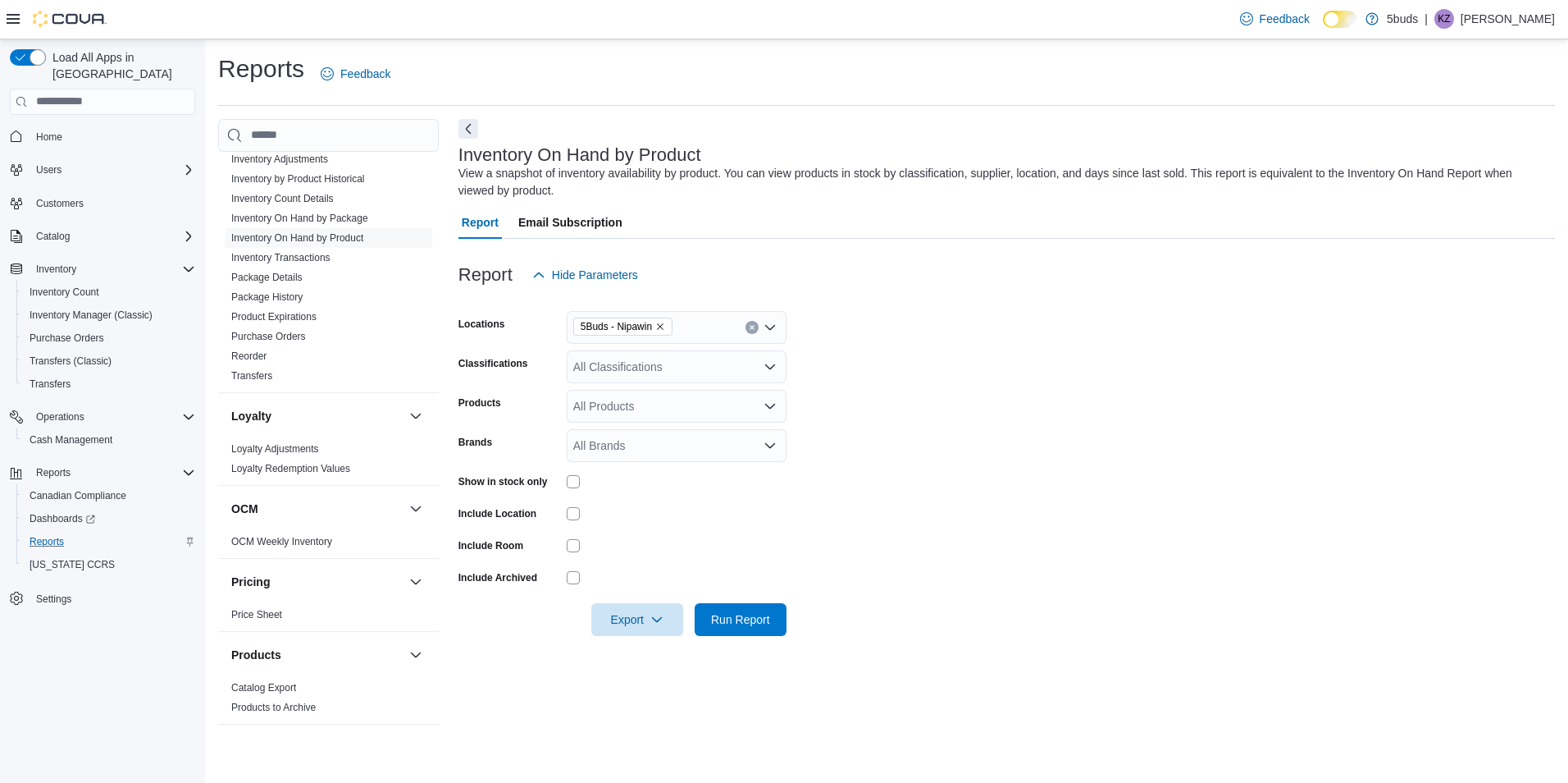
click at [683, 368] on div "All Classifications" at bounding box center [676, 367] width 220 height 32
click at [649, 444] on div "28G" at bounding box center [677, 444] width 200 height 16
drag, startPoint x: 901, startPoint y: 477, endPoint x: 708, endPoint y: 457, distance: 194.0
click at [897, 477] on form "Locations 5Buds - Nipawin Classifications 28G Products All Products Brands All …" at bounding box center [1007, 463] width 1096 height 344
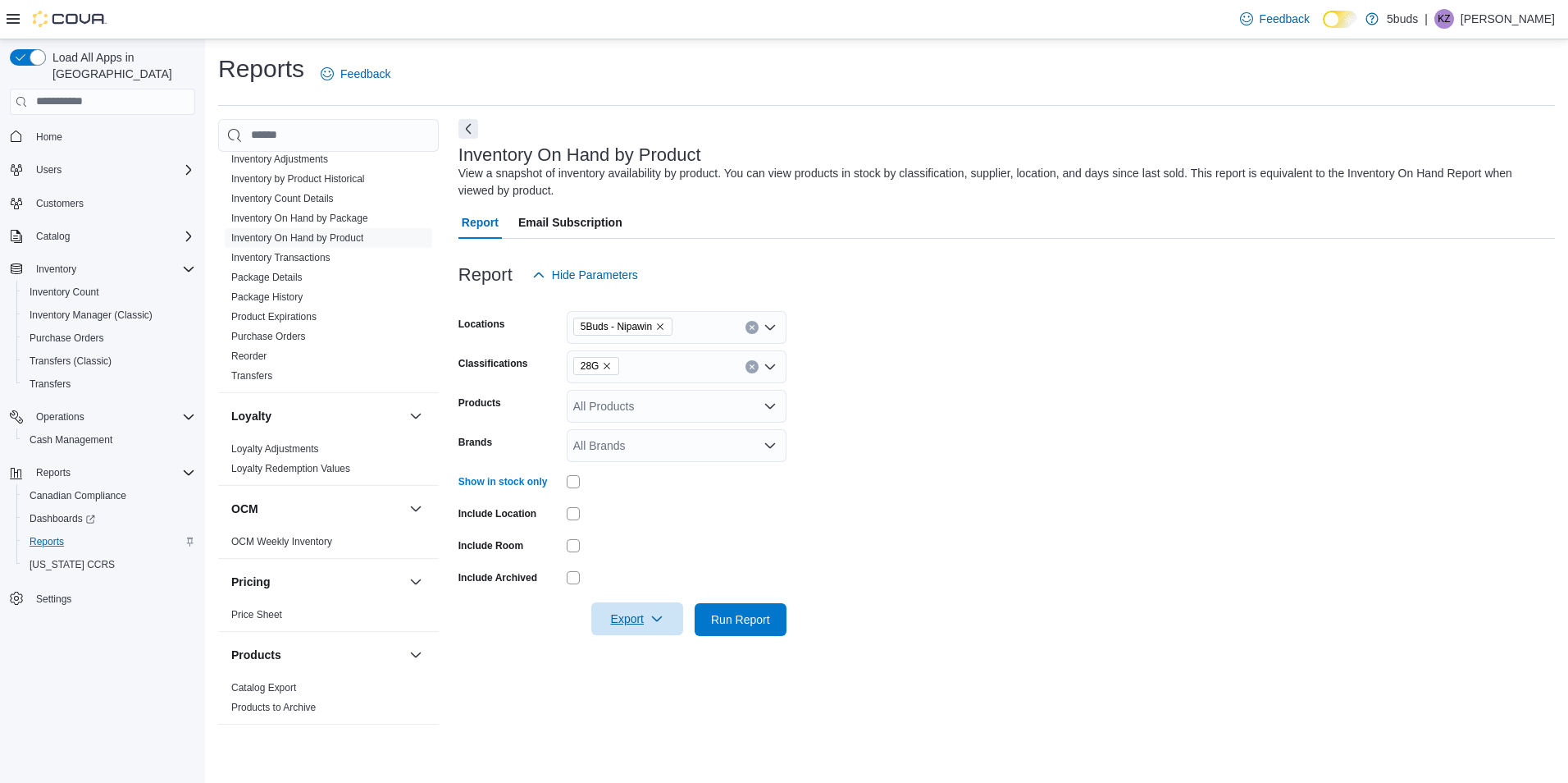
click at [661, 611] on span "Export" at bounding box center [637, 619] width 72 height 32
click at [653, 650] on span "Export to Excel" at bounding box center [639, 651] width 73 height 13
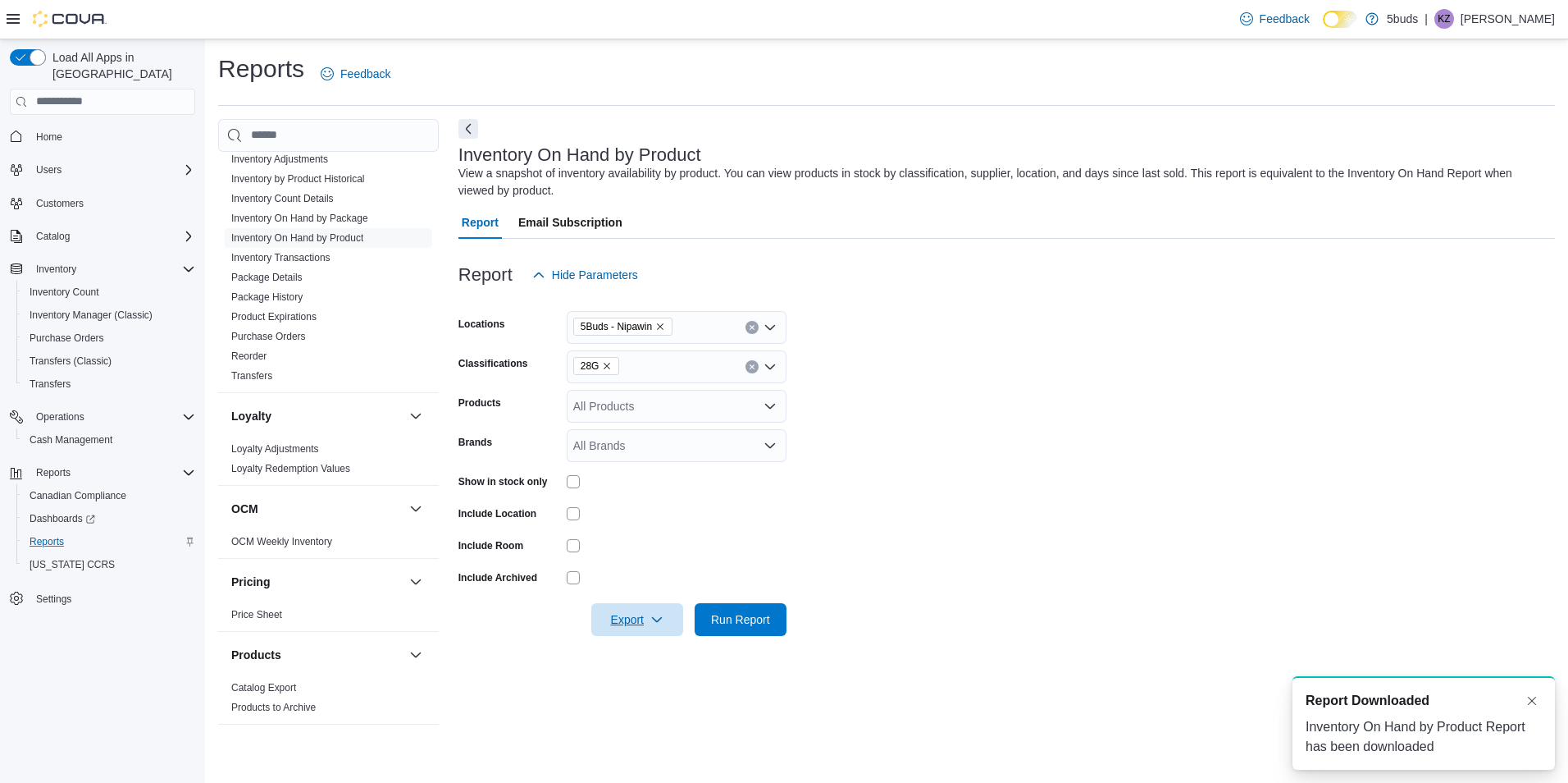
scroll to position [0, 0]
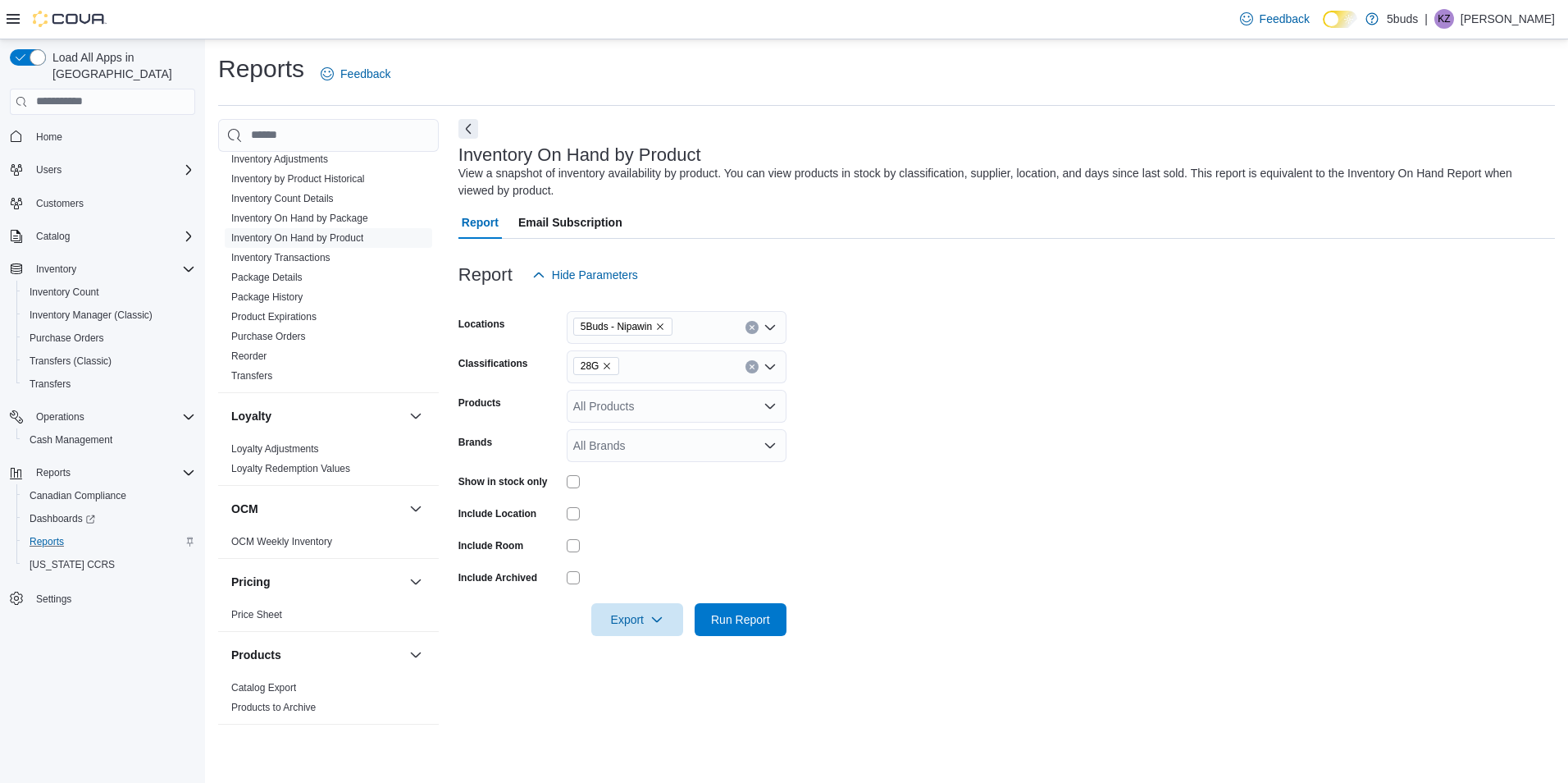
click at [815, 429] on form "Locations 5Buds - Nipawin Classifications 28G Products All Products Brands All …" at bounding box center [1007, 463] width 1096 height 344
drag, startPoint x: 91, startPoint y: 127, endPoint x: 179, endPoint y: 82, distance: 98.8
click at [91, 127] on span "Home" at bounding box center [113, 137] width 166 height 21
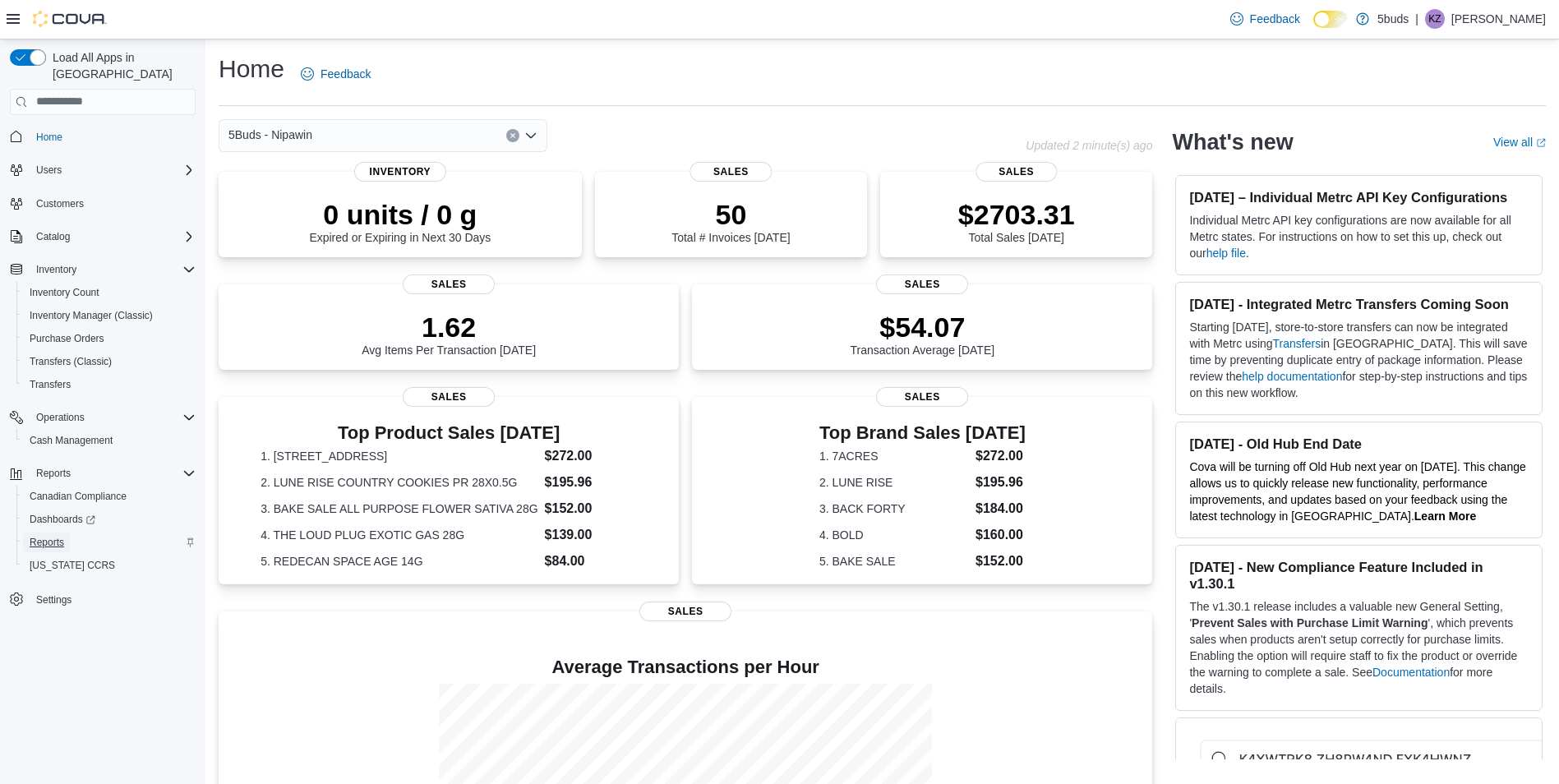
click at [61, 532] on span "Reports" at bounding box center [47, 542] width 34 height 20
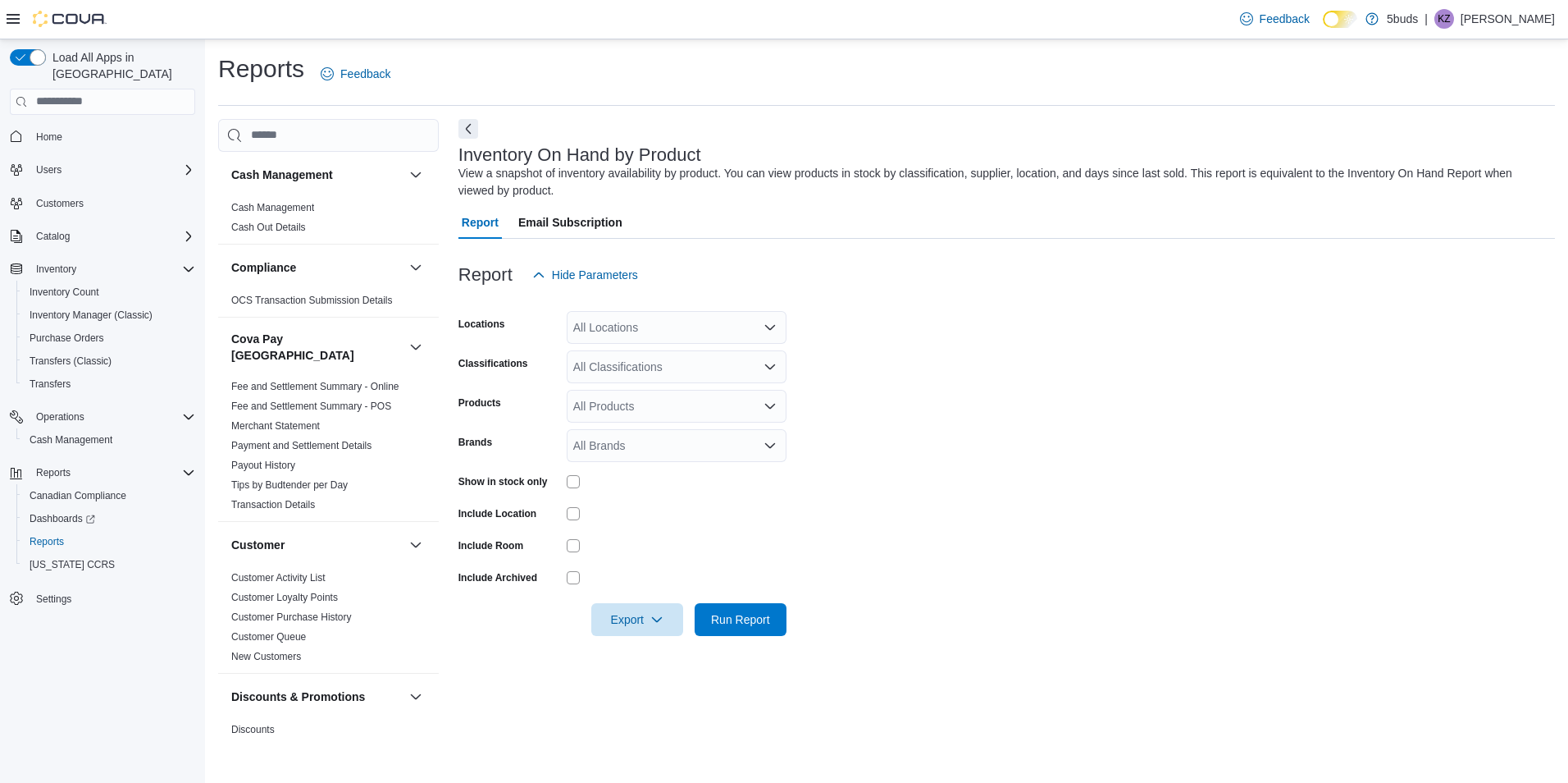
click at [660, 332] on div "All Locations" at bounding box center [676, 327] width 220 height 32
drag, startPoint x: 1113, startPoint y: 393, endPoint x: 598, endPoint y: 368, distance: 515.6
click at [1108, 393] on form "Locations All Locations Classifications All Classifications Products All Produc…" at bounding box center [1007, 463] width 1096 height 344
click at [638, 331] on div "All Locations" at bounding box center [676, 327] width 220 height 32
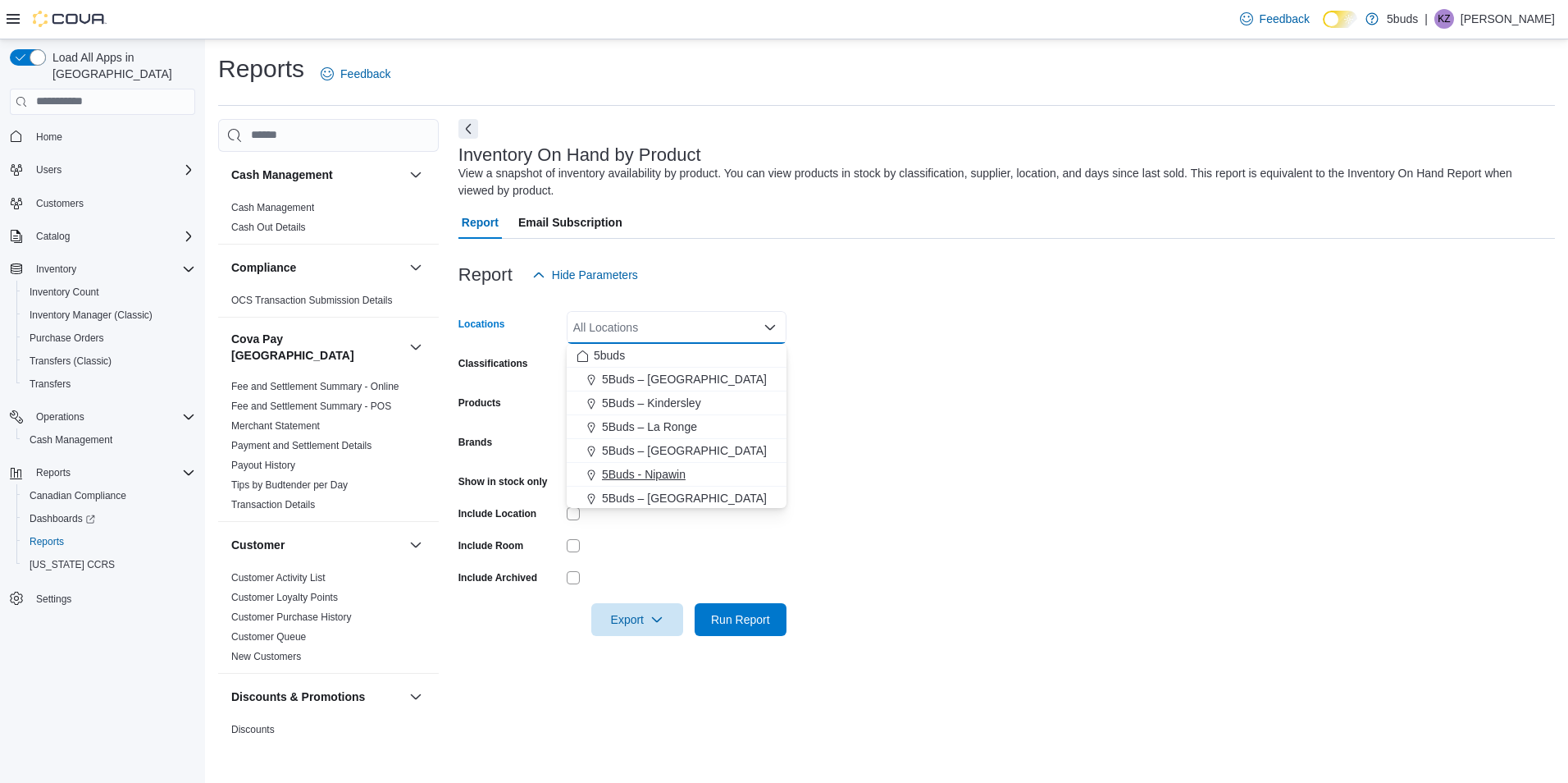
click at [668, 478] on span "5Buds - Nipawin" at bounding box center [644, 474] width 84 height 16
click at [855, 417] on form "Locations 5Buds - [GEOGRAPHIC_DATA] Combo box. Selected. 5Buds - [GEOGRAPHIC_DA…" at bounding box center [1007, 463] width 1096 height 344
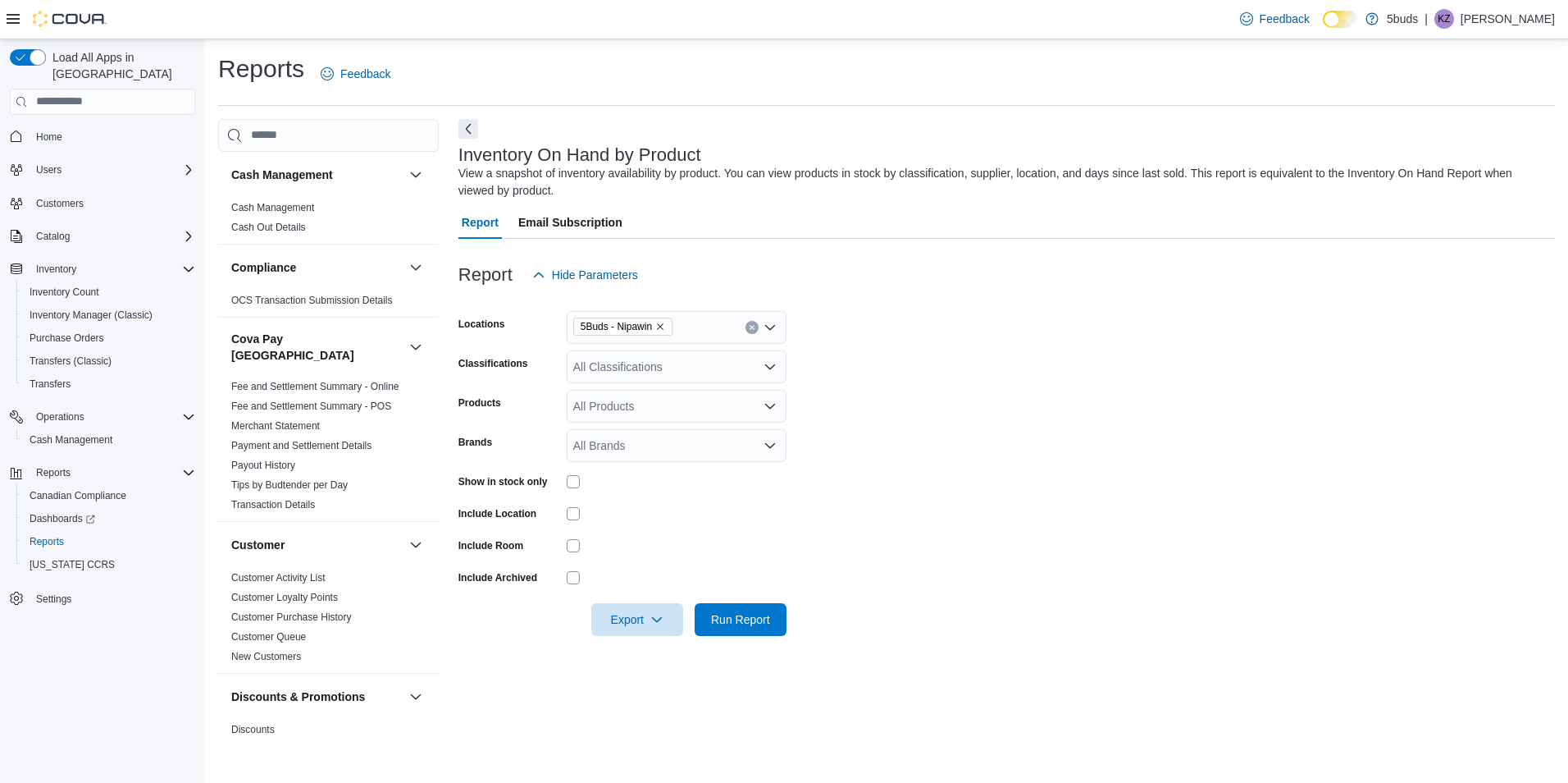
click at [643, 365] on div "All Classifications" at bounding box center [676, 367] width 220 height 32
click at [654, 462] on span "PRE-ROLLS" at bounding box center [651, 468] width 65 height 16
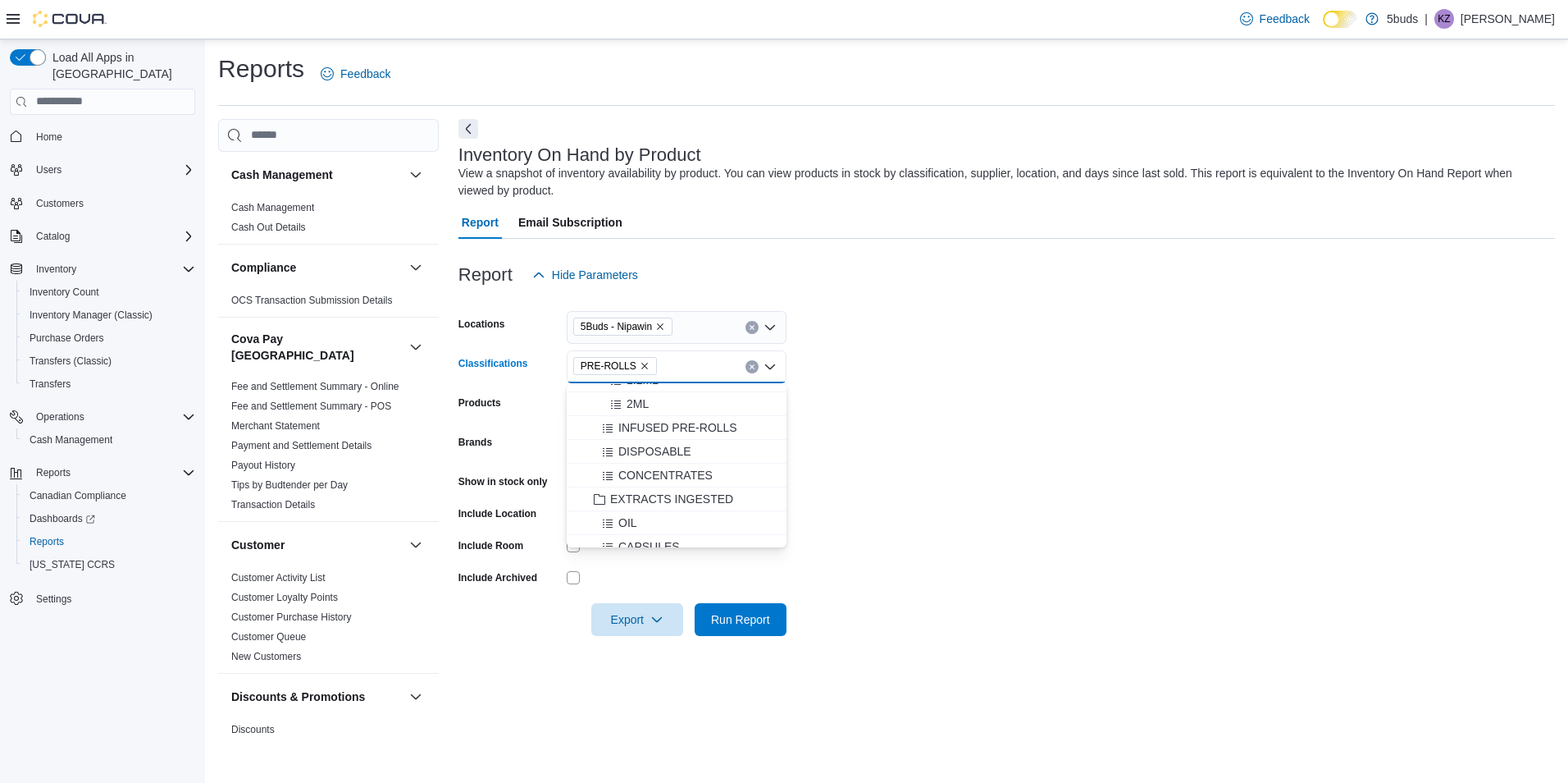
scroll to position [410, 0]
drag, startPoint x: 1013, startPoint y: 458, endPoint x: 731, endPoint y: 421, distance: 284.4
click at [1013, 458] on form "Locations 5Buds - [GEOGRAPHIC_DATA] Classifications PRE-ROLLS Combo box. Select…" at bounding box center [1007, 463] width 1096 height 344
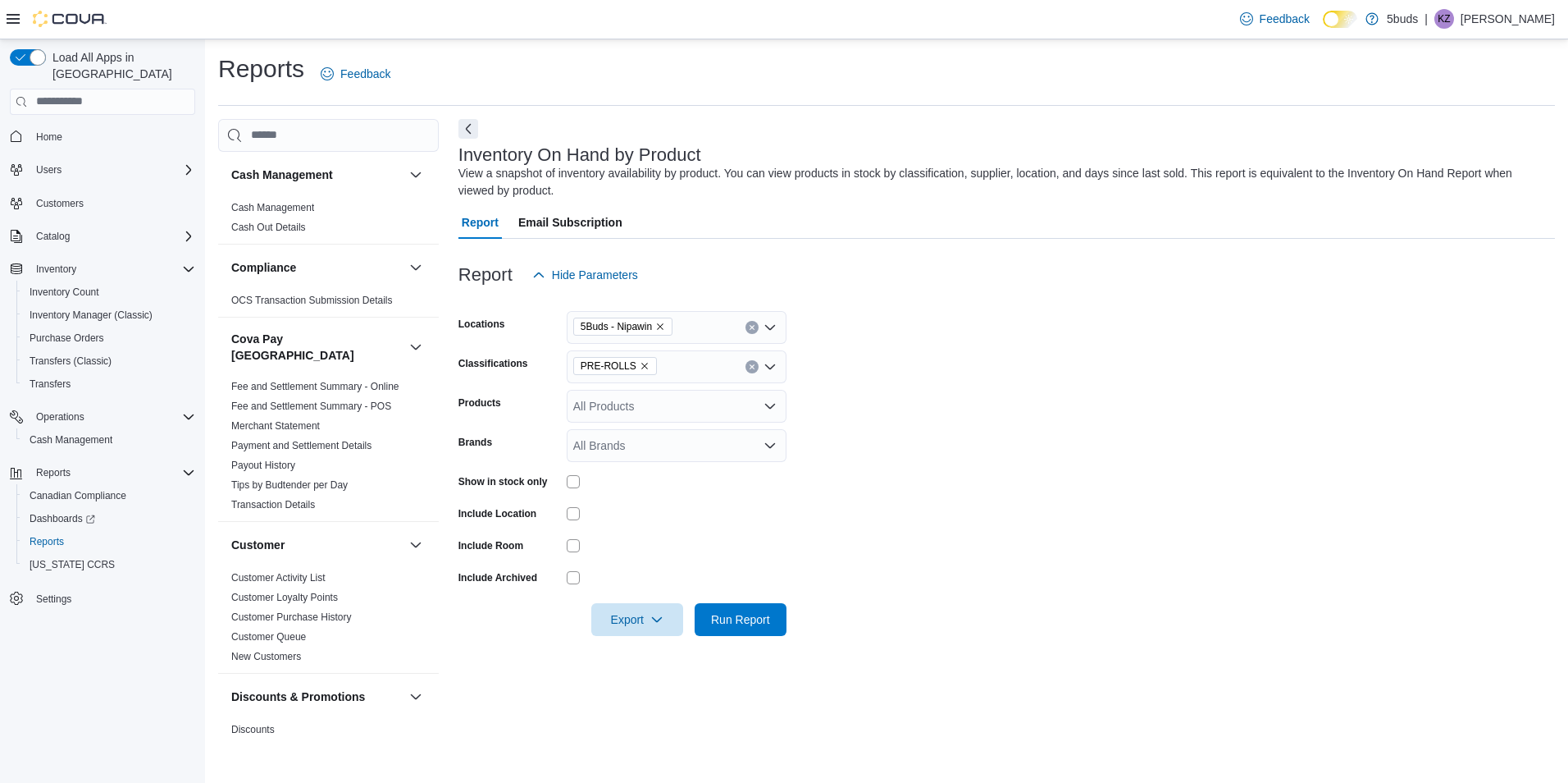
click at [660, 406] on div "All Products" at bounding box center [676, 406] width 220 height 32
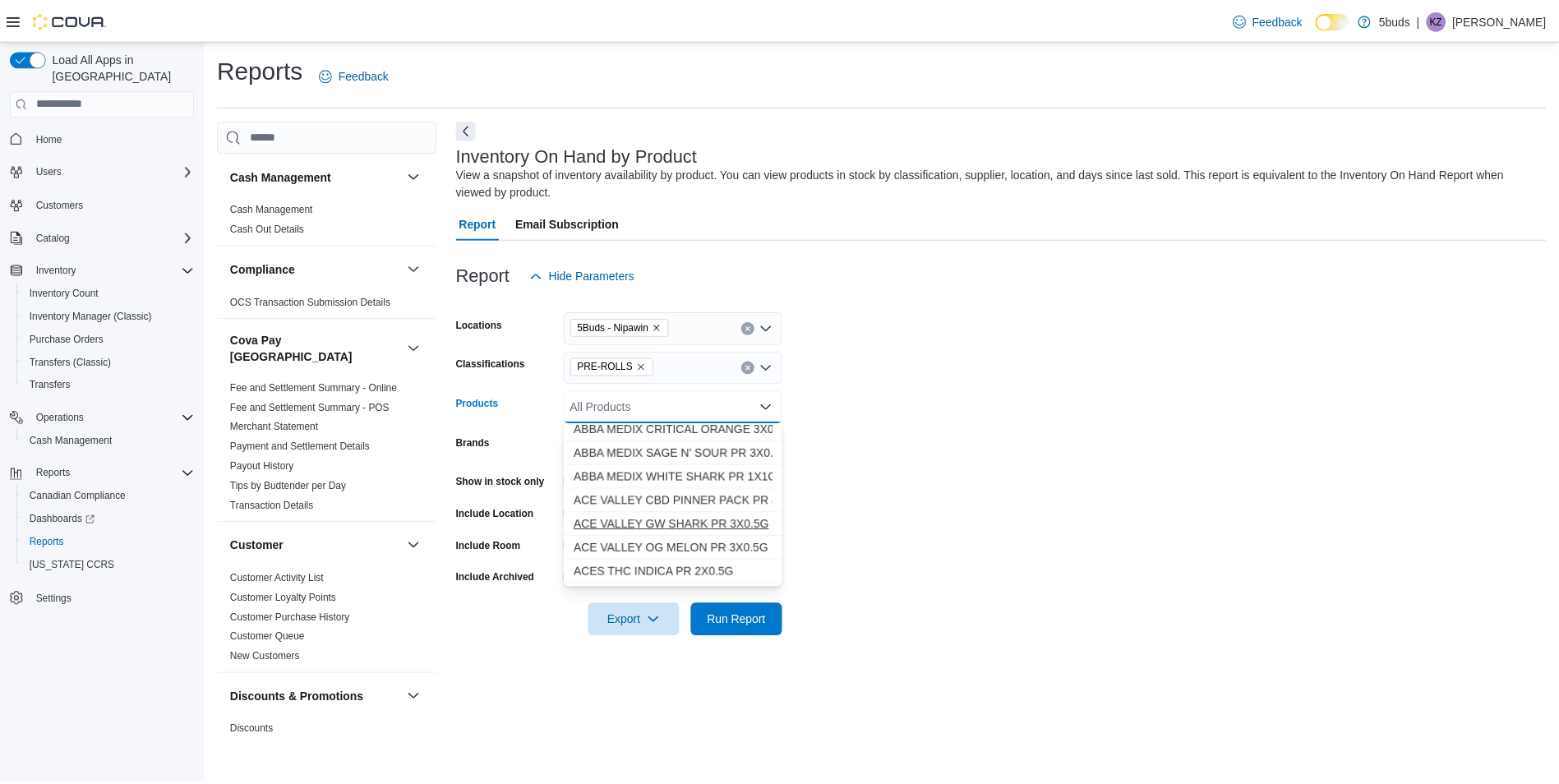
scroll to position [0, 0]
click at [833, 532] on form "Locations 5Buds - Nipawin Classifications PRE-ROLLS Products All Products Combo…" at bounding box center [1009, 464] width 1098 height 345
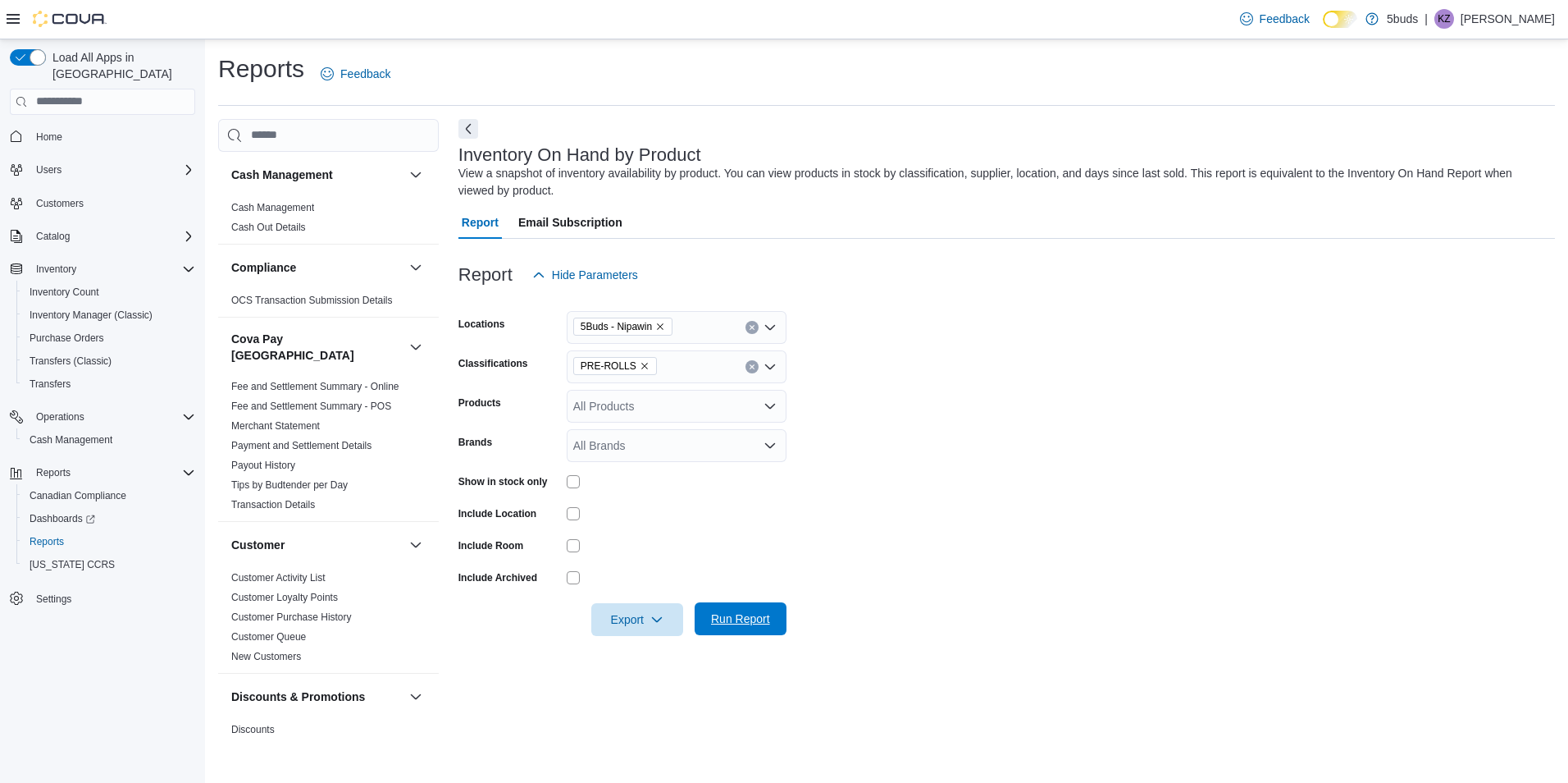
click at [757, 620] on span "Run Report" at bounding box center [740, 618] width 59 height 16
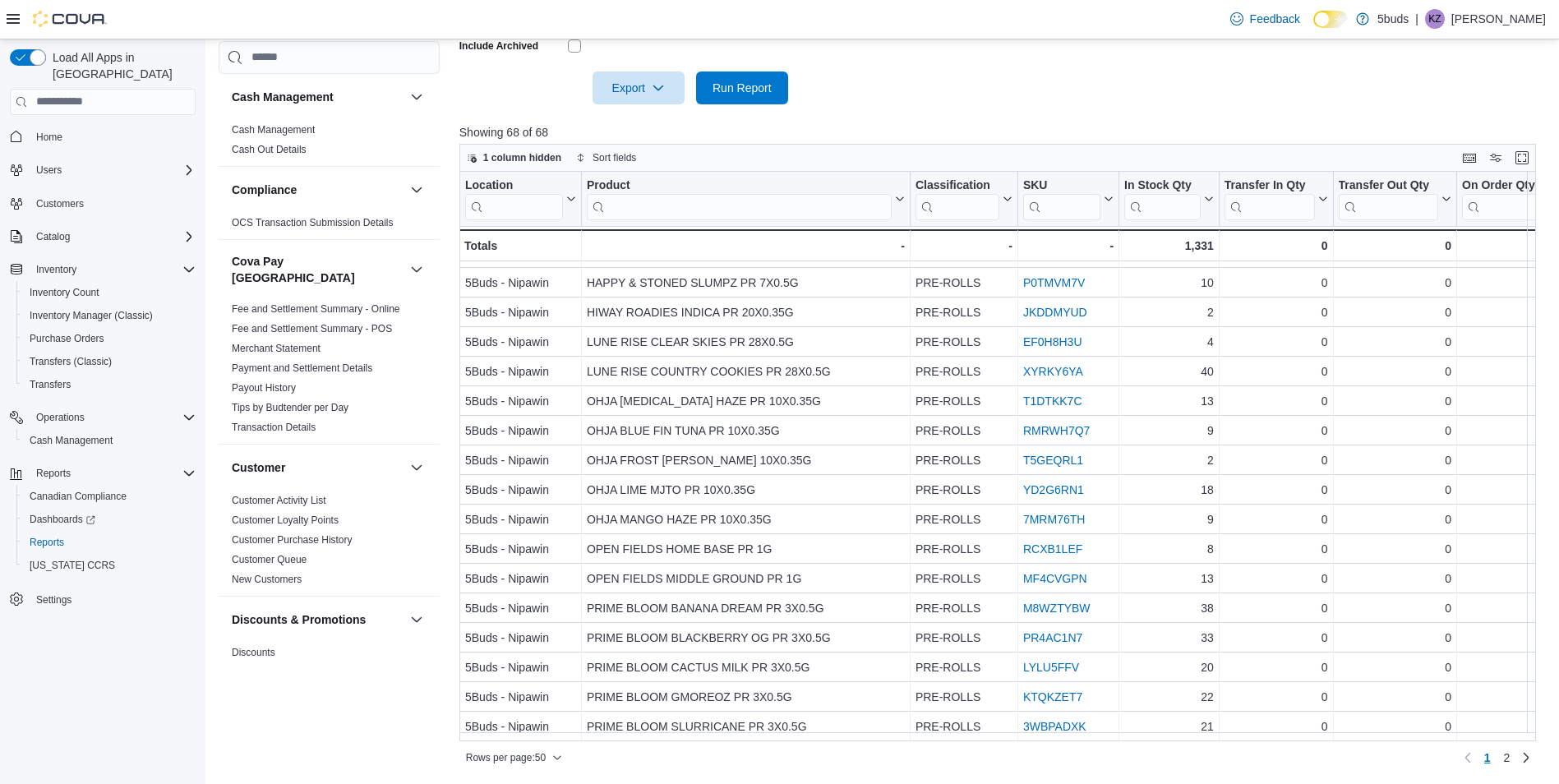
scroll to position [39, 0]
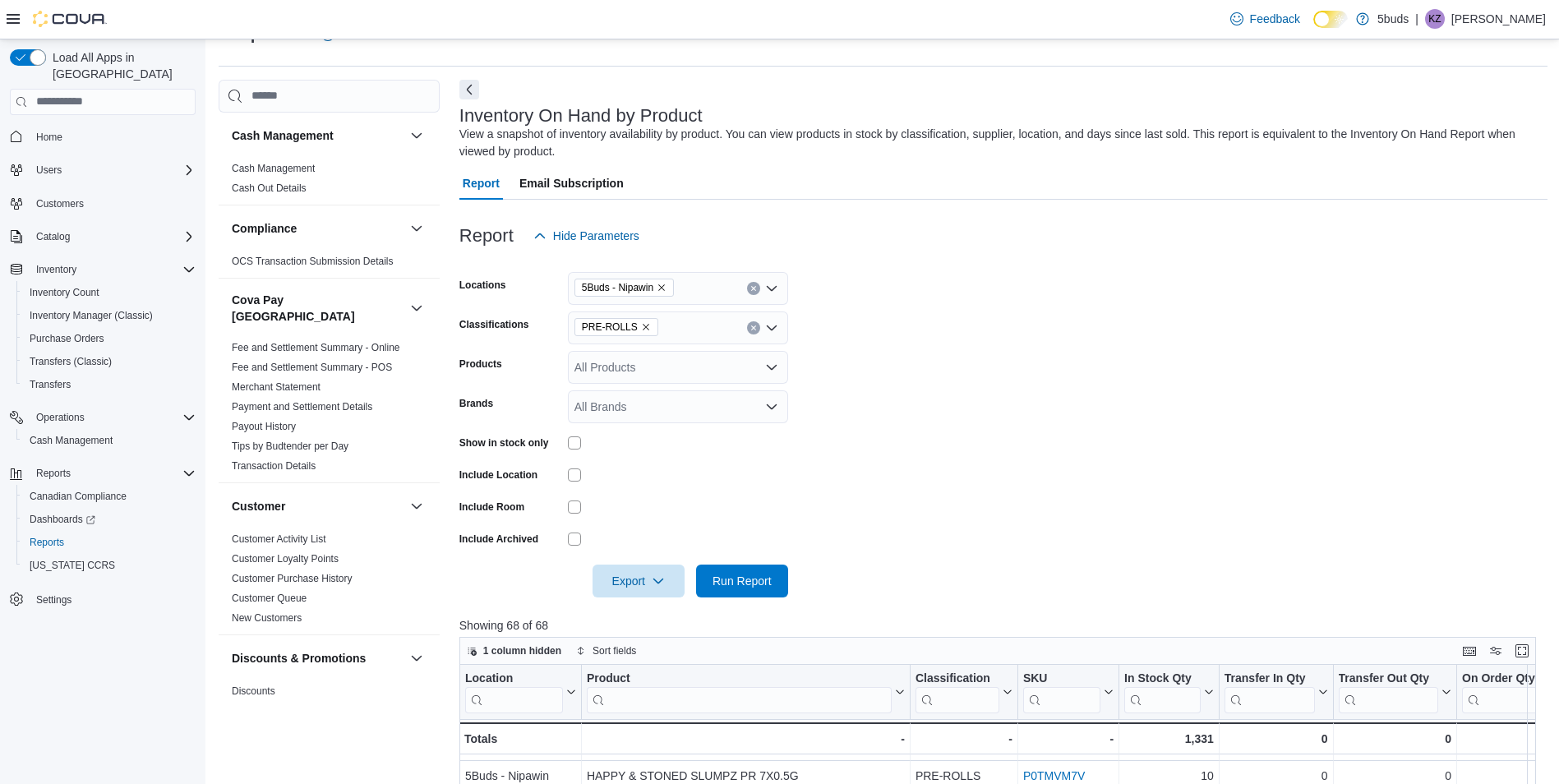
click at [759, 324] on button "Clear input" at bounding box center [753, 327] width 13 height 13
click at [654, 481] on div "28G" at bounding box center [678, 488] width 200 height 16
click at [1013, 485] on form "Locations 5Buds - Nipawin Classifications 28G Products All Products Brands All …" at bounding box center [1003, 425] width 1088 height 345
click at [735, 576] on span "Run Report" at bounding box center [741, 579] width 59 height 16
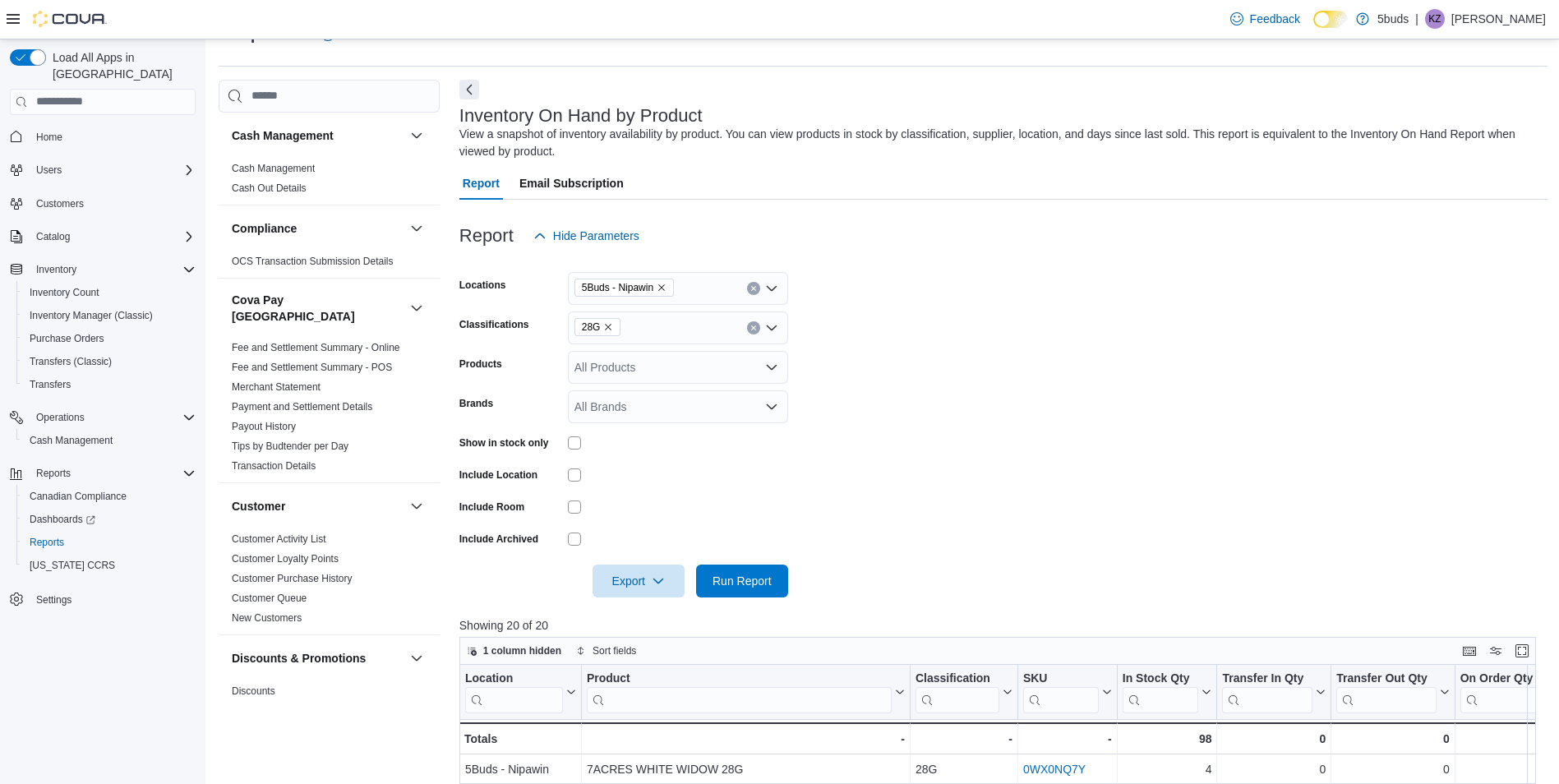
scroll to position [204, 0]
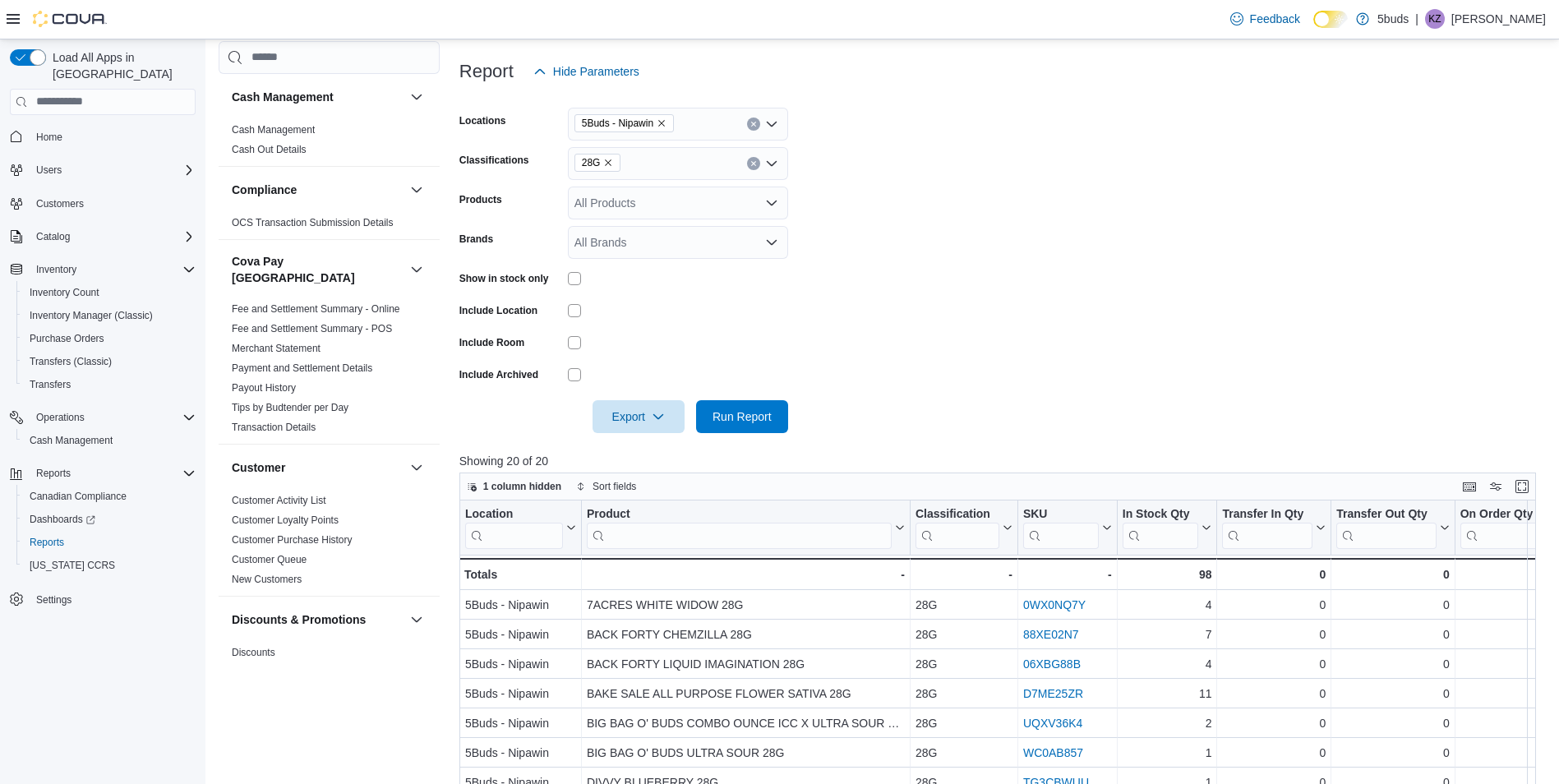
click at [684, 192] on div "All Products" at bounding box center [677, 203] width 220 height 33
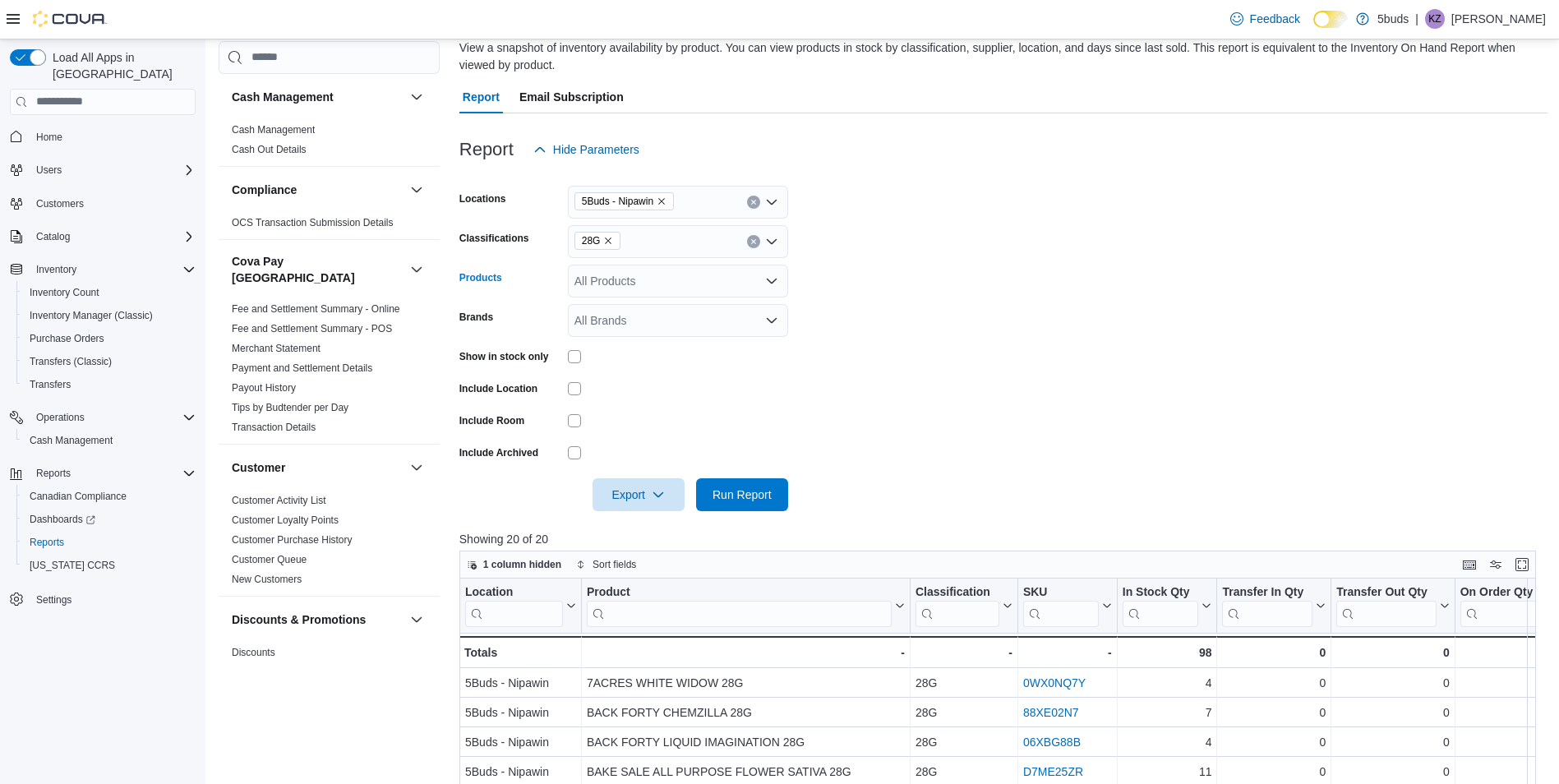
scroll to position [122, 0]
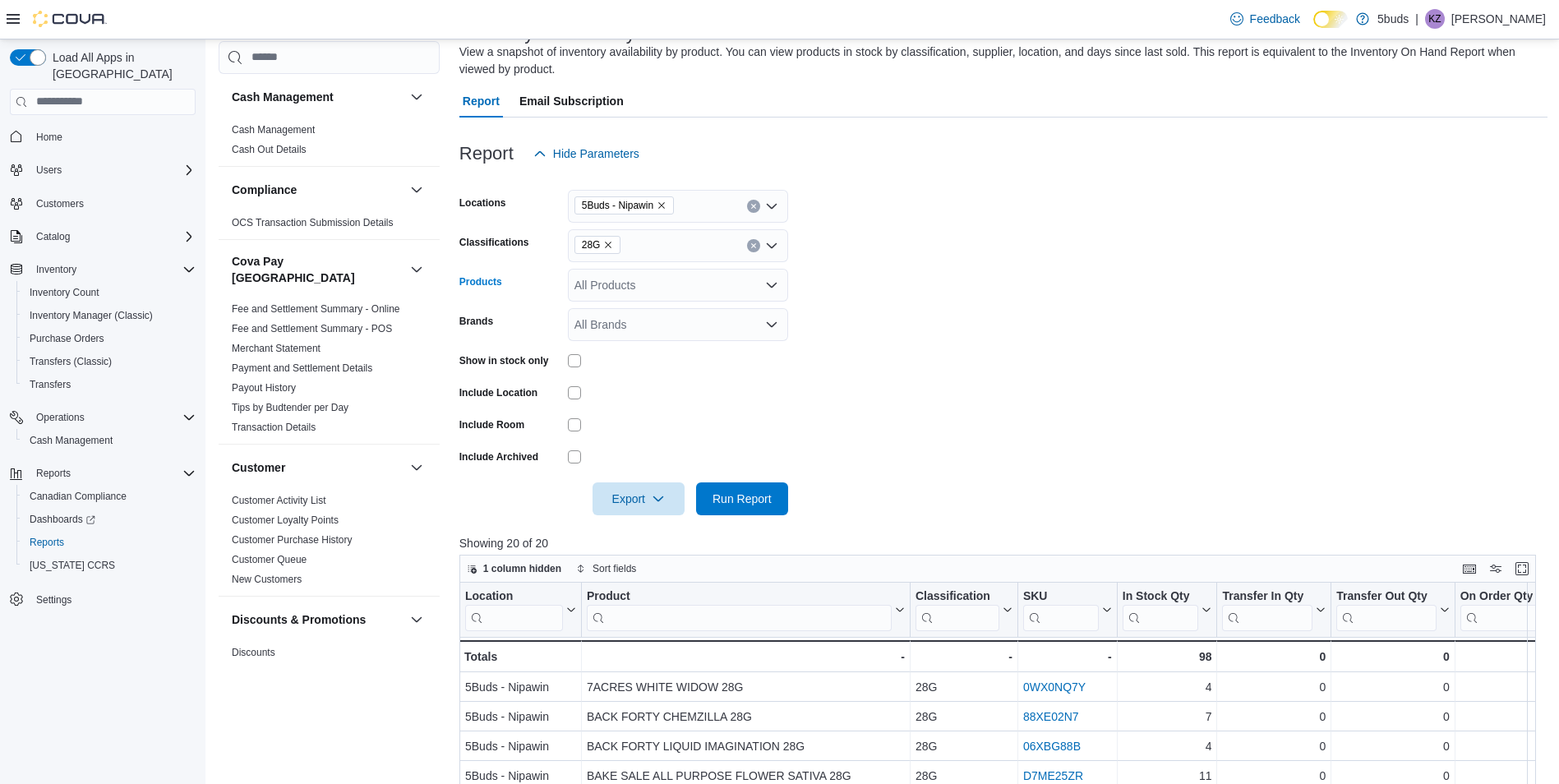
click at [684, 288] on div "All Products Combo box. Selected. Combo box input. All Products. Type some text…" at bounding box center [677, 285] width 220 height 33
click at [740, 296] on div "All Products" at bounding box center [677, 285] width 220 height 33
click at [871, 407] on form "Locations 5Buds - Nipawin Classifications 28G Products All Products Brands All …" at bounding box center [1003, 342] width 1088 height 345
click at [658, 292] on div "All Products" at bounding box center [677, 285] width 220 height 33
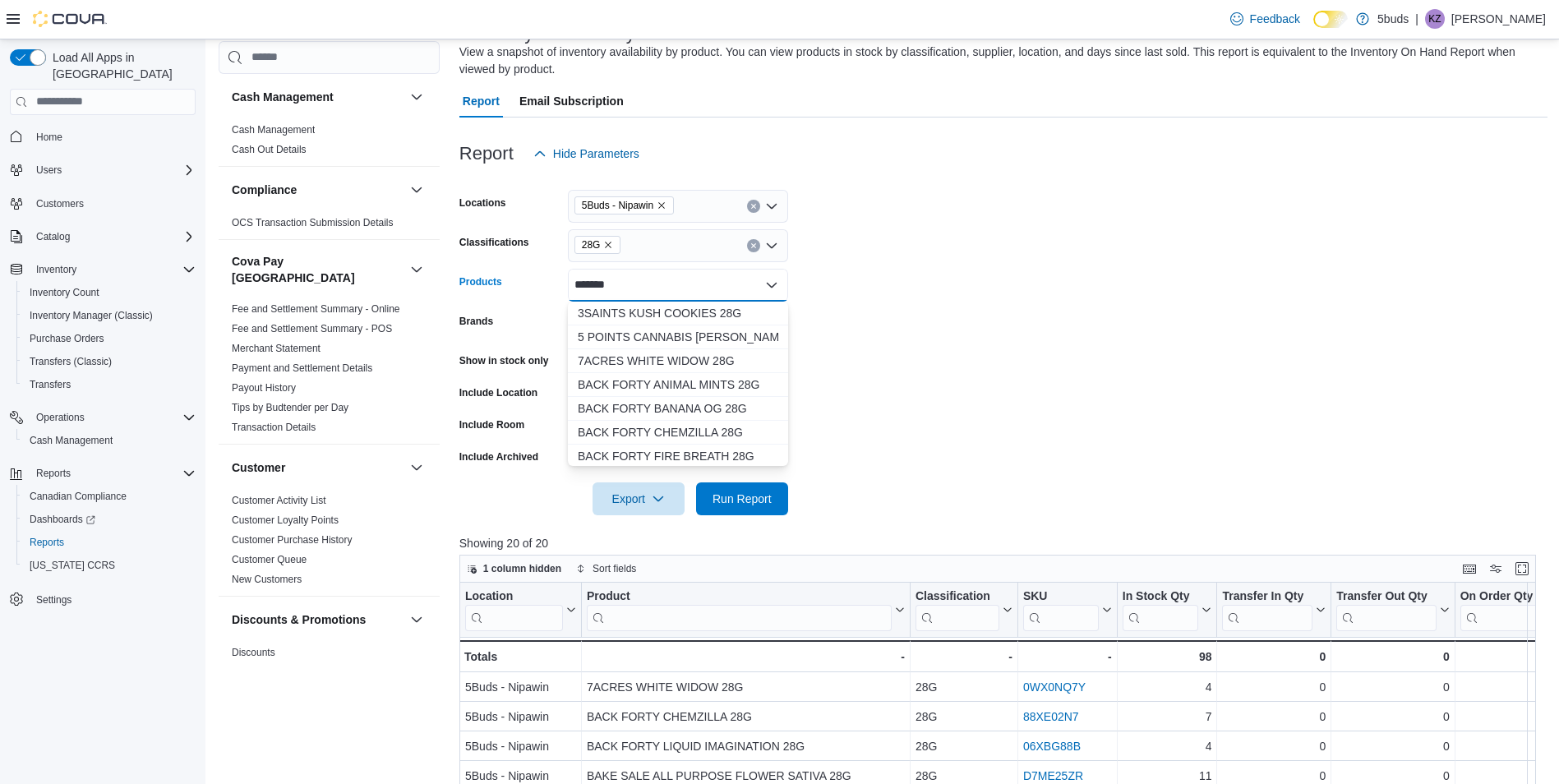
type input "*******"
click at [975, 322] on form "Locations 5Buds - Nipawin Classifications 28G Products ******* Combo box. Selec…" at bounding box center [1003, 342] width 1088 height 345
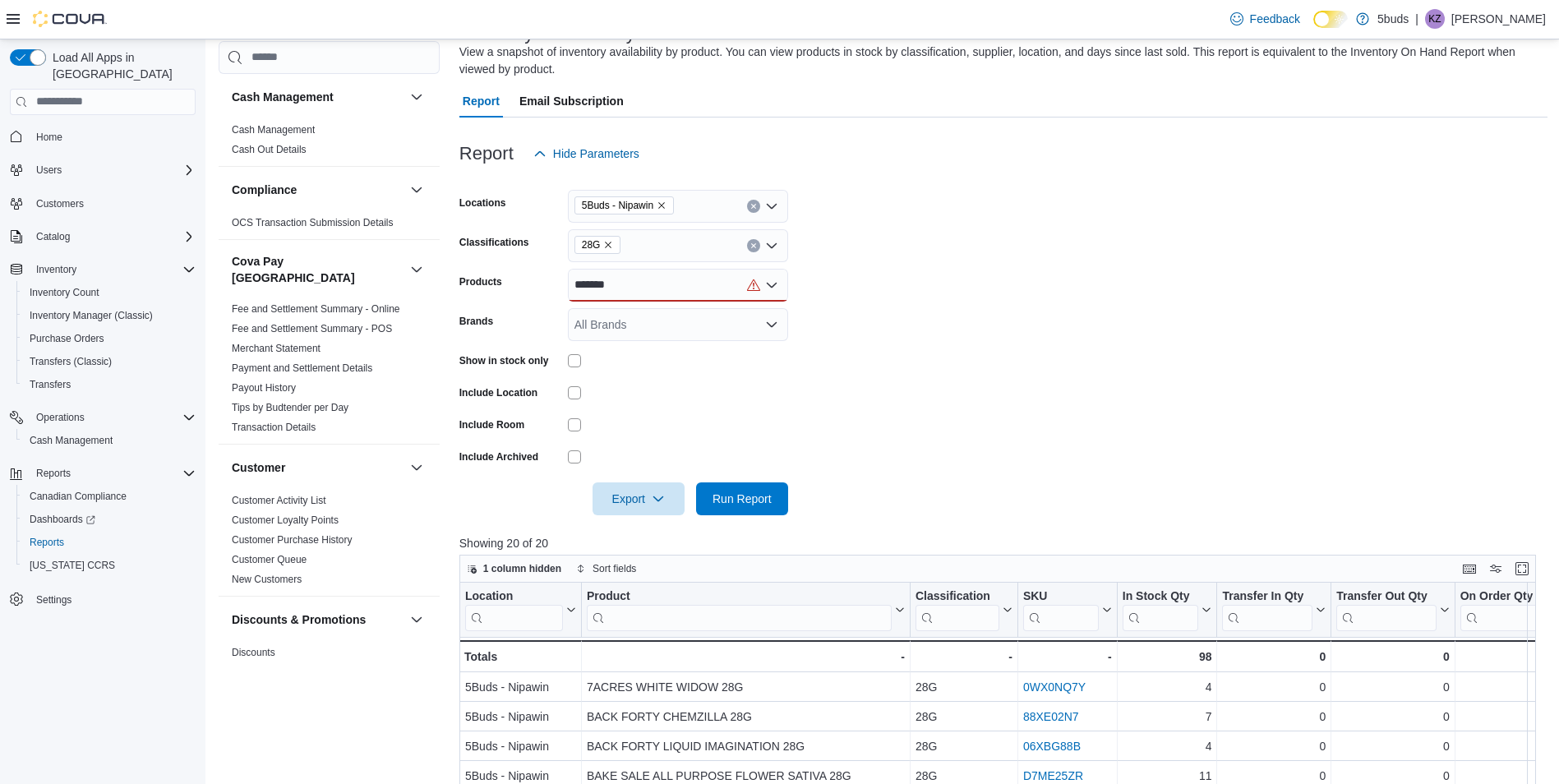
click at [689, 288] on div "*******" at bounding box center [677, 285] width 220 height 33
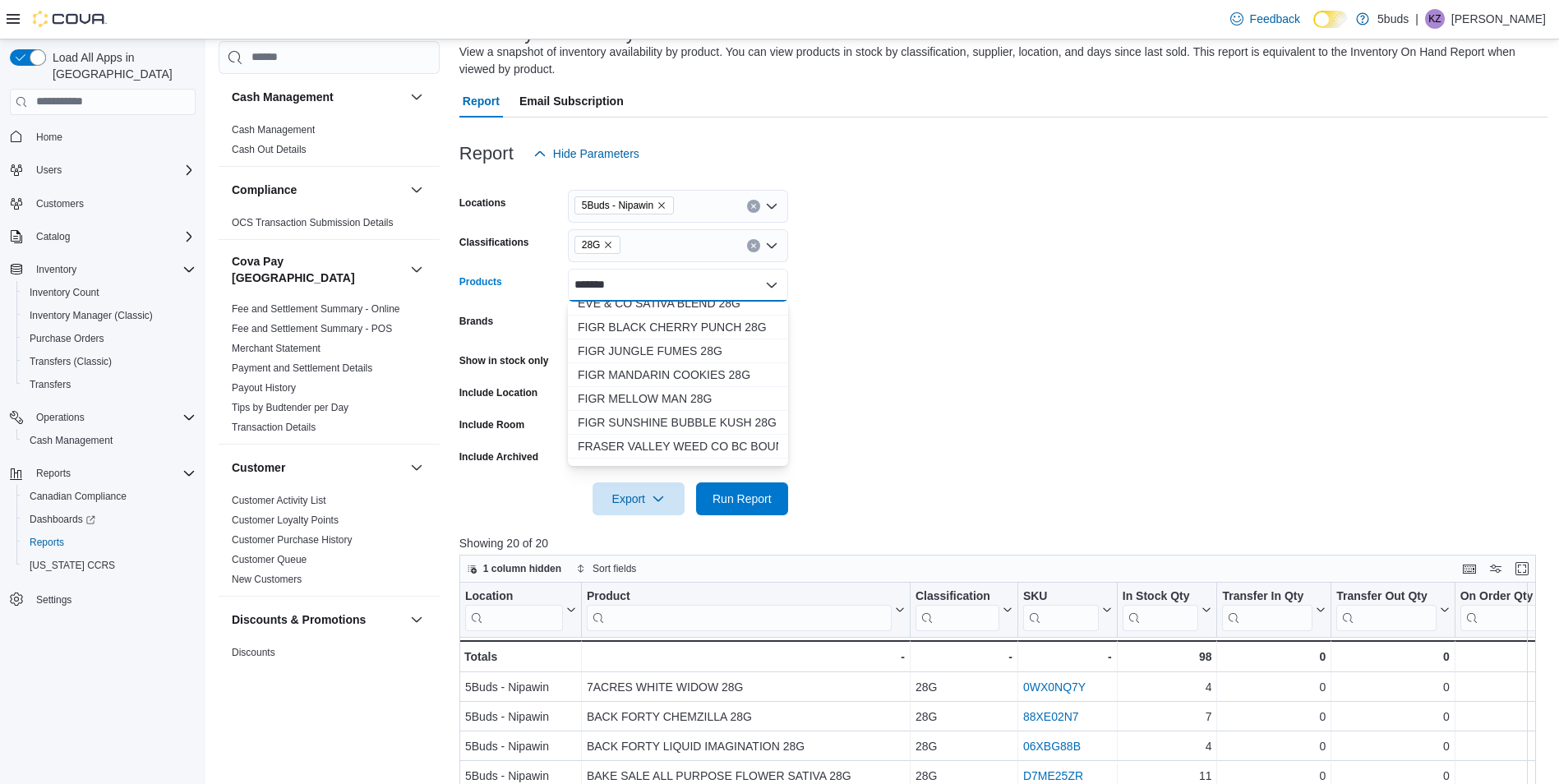
scroll to position [1890, 0]
click at [950, 279] on form "Locations 5Buds - Nipawin Classifications 28G Products ******* Combo box. Selec…" at bounding box center [1003, 342] width 1088 height 345
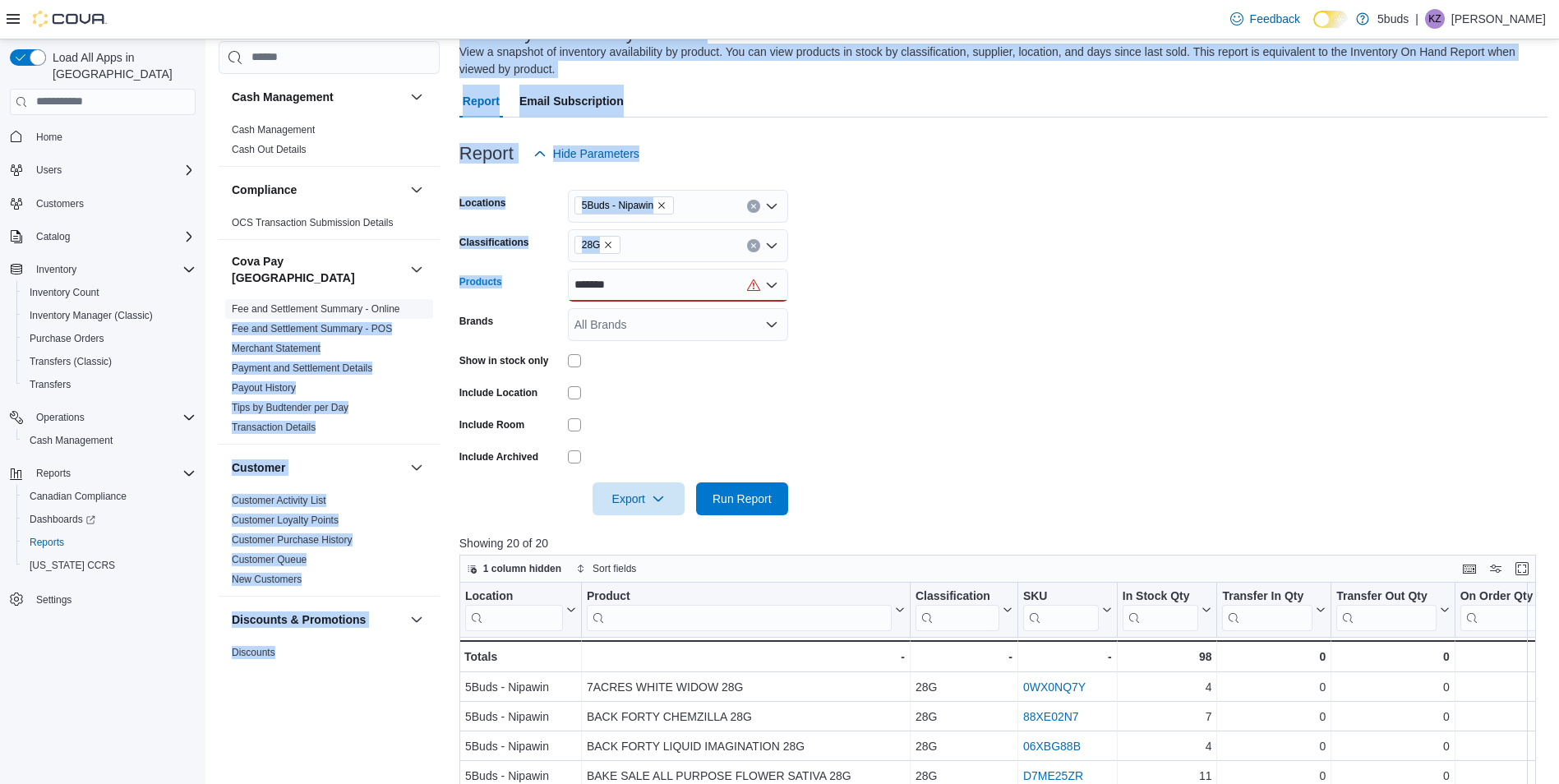
drag, startPoint x: 711, startPoint y: 284, endPoint x: 381, endPoint y: 303, distance: 330.5
click at [381, 303] on div "Cash Management Cash Management Cash Out Details Compliance OCS Transaction Sub…" at bounding box center [883, 589] width 1329 height 1184
click at [42, 131] on span "Home" at bounding box center [49, 137] width 27 height 13
